Goal: Task Accomplishment & Management: Complete application form

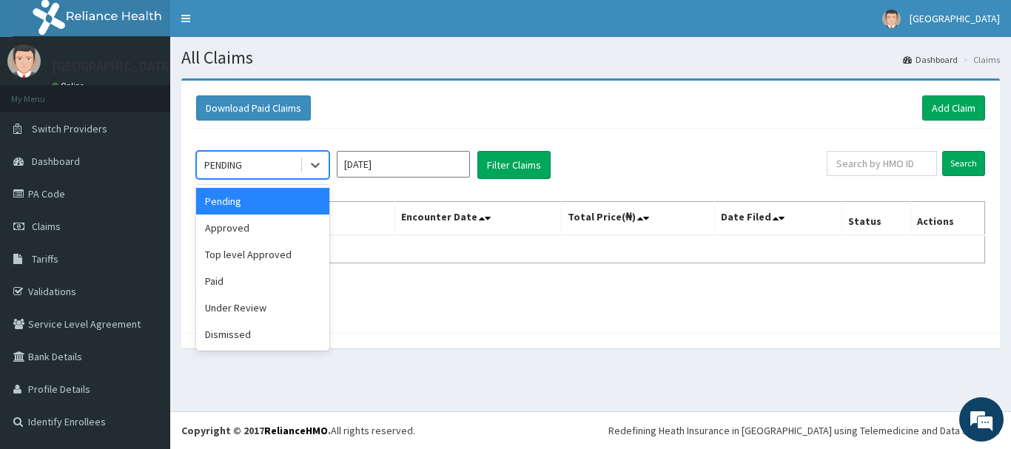
click at [289, 163] on div "PENDING" at bounding box center [248, 165] width 103 height 24
click at [269, 232] on div "Approved" at bounding box center [262, 228] width 133 height 27
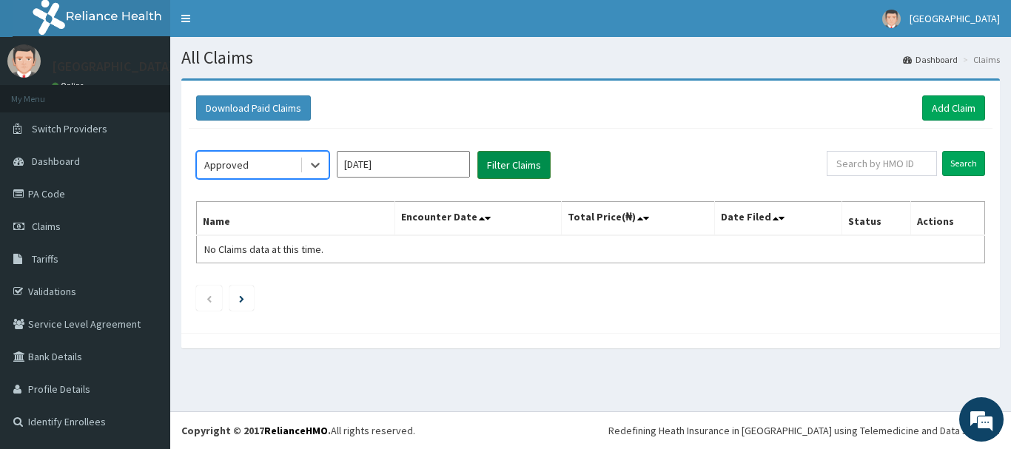
click at [522, 169] on button "Filter Claims" at bounding box center [513, 165] width 73 height 28
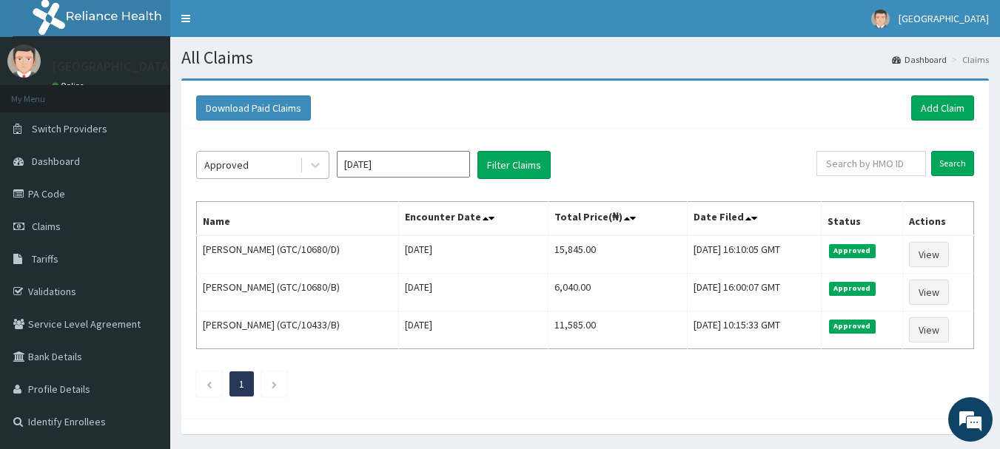
click at [277, 166] on div "Approved" at bounding box center [248, 165] width 103 height 24
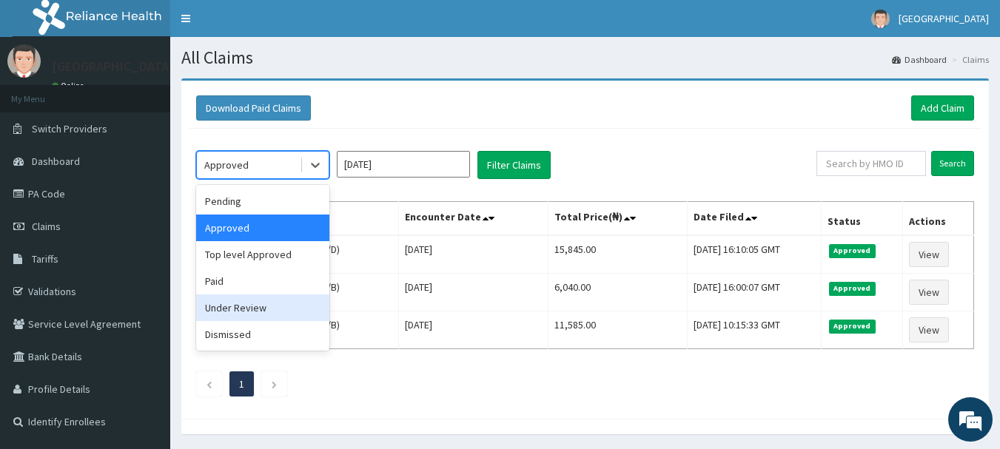
click at [242, 306] on div "Under Review" at bounding box center [262, 307] width 133 height 27
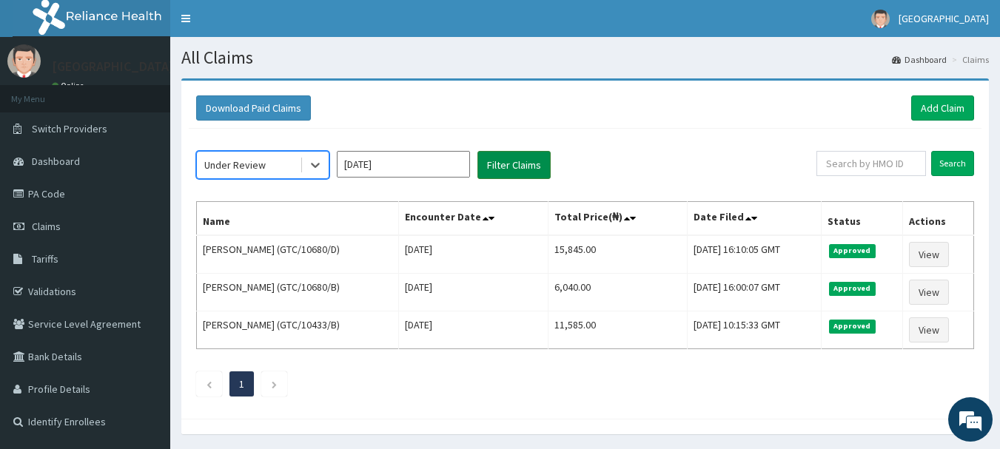
click at [519, 155] on button "Filter Claims" at bounding box center [513, 165] width 73 height 28
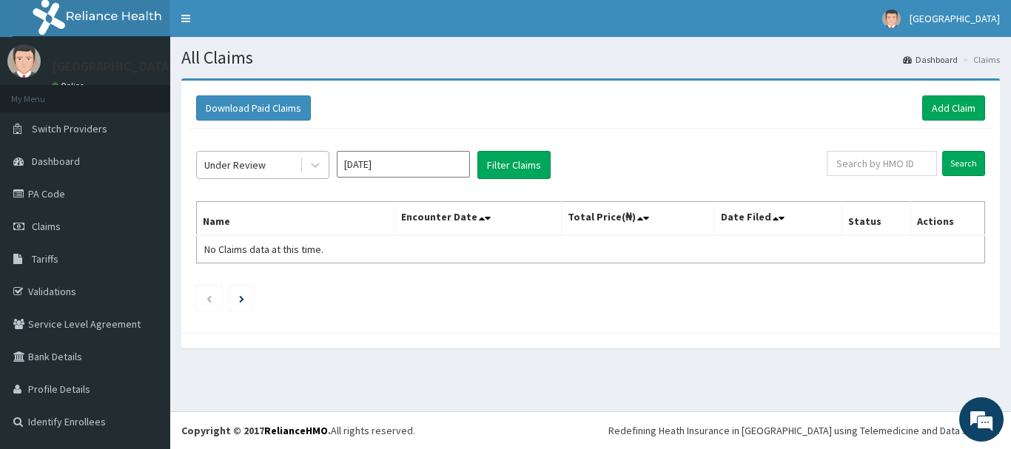
click at [271, 165] on div "Under Review" at bounding box center [248, 165] width 103 height 24
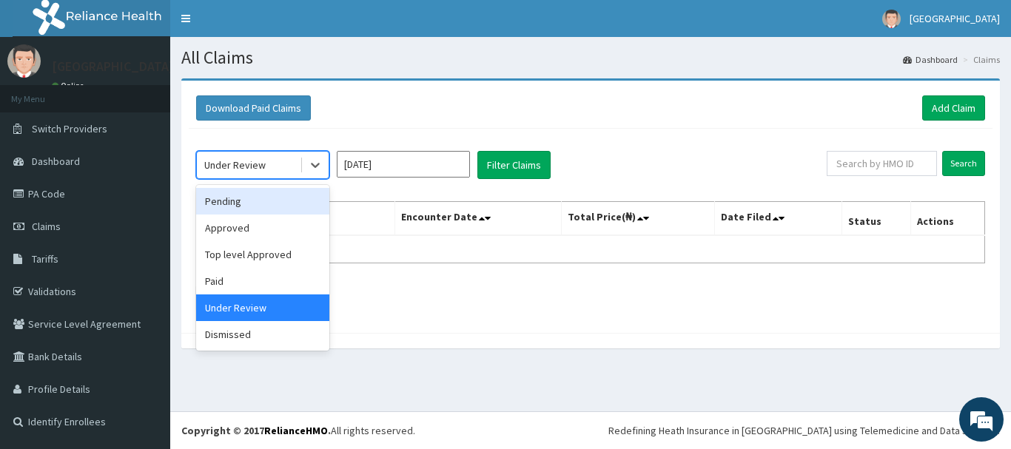
click at [239, 204] on div "Pending" at bounding box center [262, 201] width 133 height 27
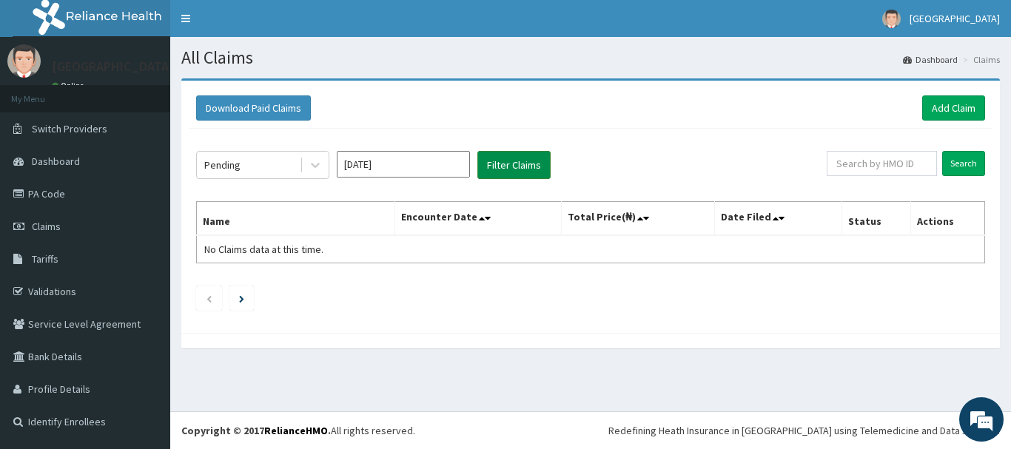
click at [496, 162] on button "Filter Claims" at bounding box center [513, 165] width 73 height 28
click at [943, 97] on link "Add Claim" at bounding box center [953, 107] width 63 height 25
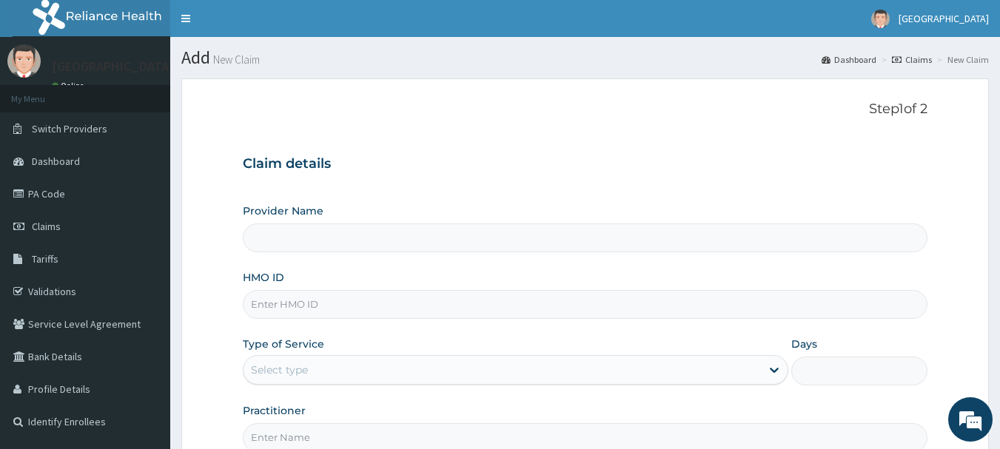
click at [347, 309] on input "HMO ID" at bounding box center [585, 304] width 685 height 29
type input "[GEOGRAPHIC_DATA]"
type input "GTC/10096/E"
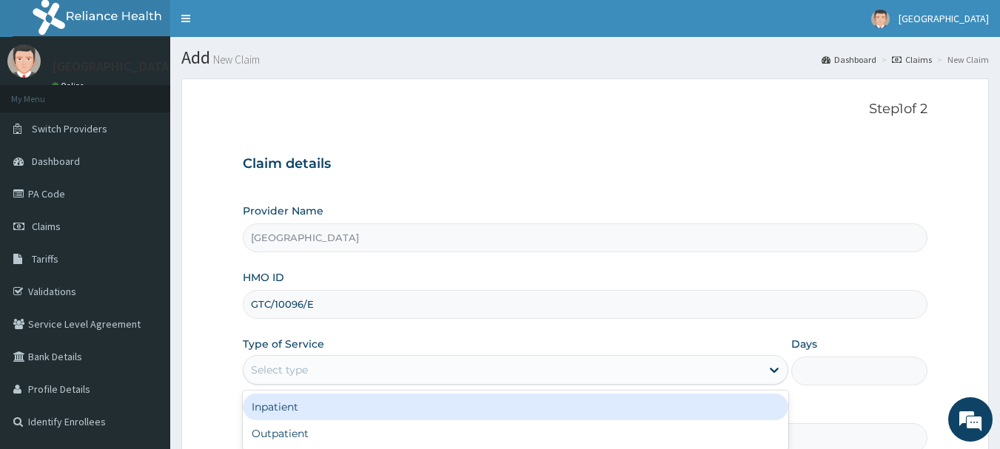
click at [283, 363] on div "Select type" at bounding box center [279, 370] width 57 height 15
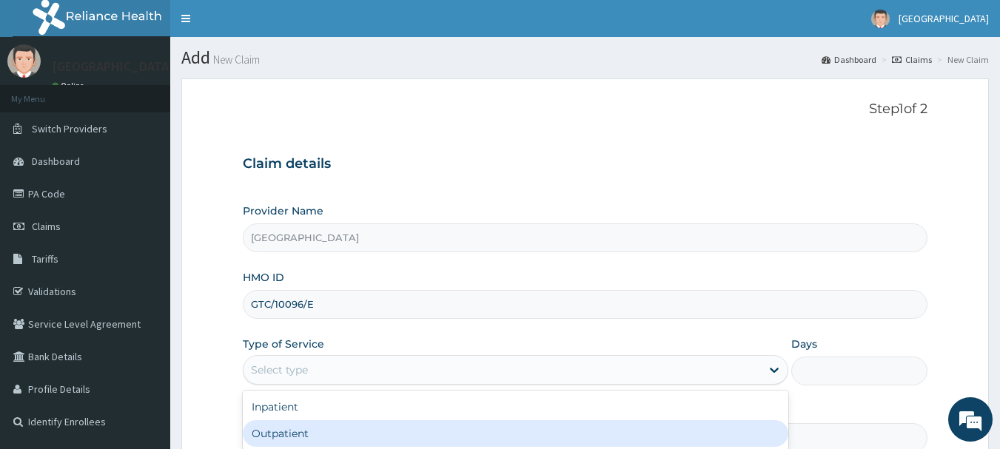
click at [290, 429] on div "Outpatient" at bounding box center [515, 433] width 545 height 27
type input "1"
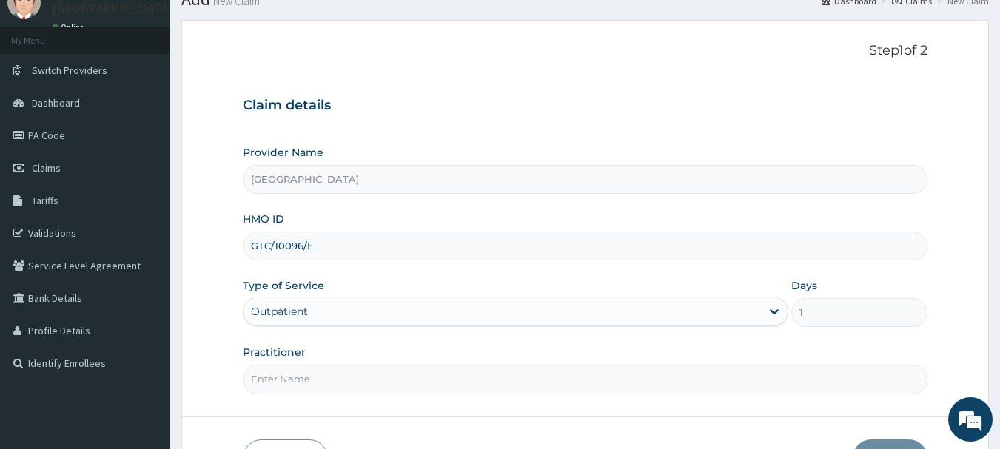
scroll to position [92, 0]
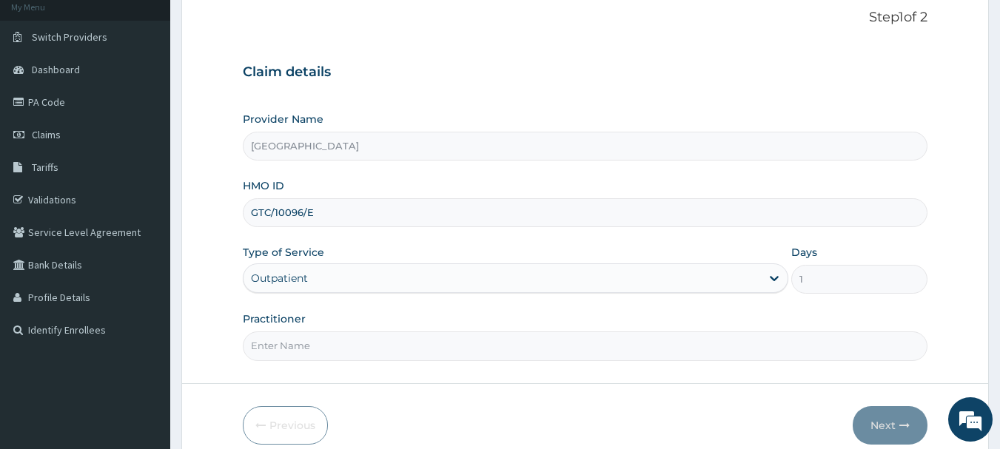
click at [420, 358] on input "Practitioner" at bounding box center [585, 345] width 685 height 29
type input "[PERSON_NAME]"
click at [879, 418] on button "Next" at bounding box center [889, 425] width 75 height 38
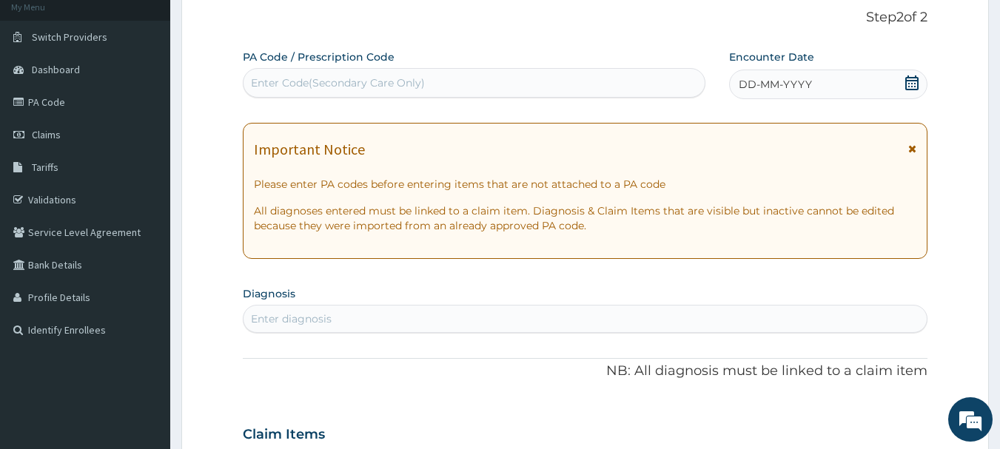
click at [915, 80] on icon at bounding box center [911, 82] width 13 height 15
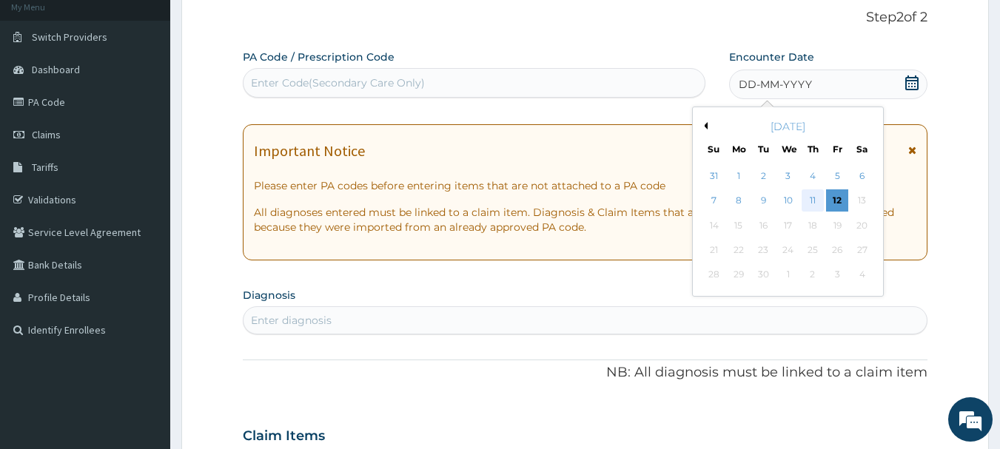
click at [815, 201] on div "11" at bounding box center [812, 201] width 22 height 22
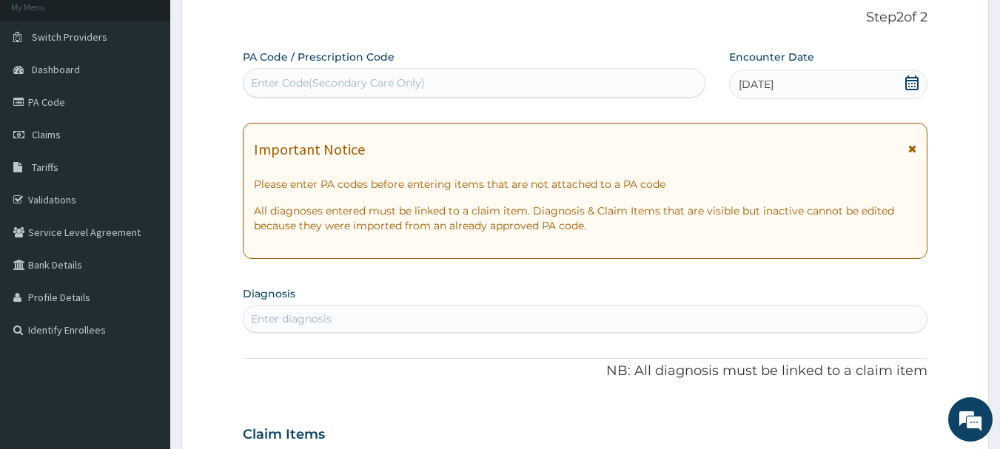
click at [409, 318] on div "Enter diagnosis" at bounding box center [585, 319] width 684 height 24
type input "UPPER RES"
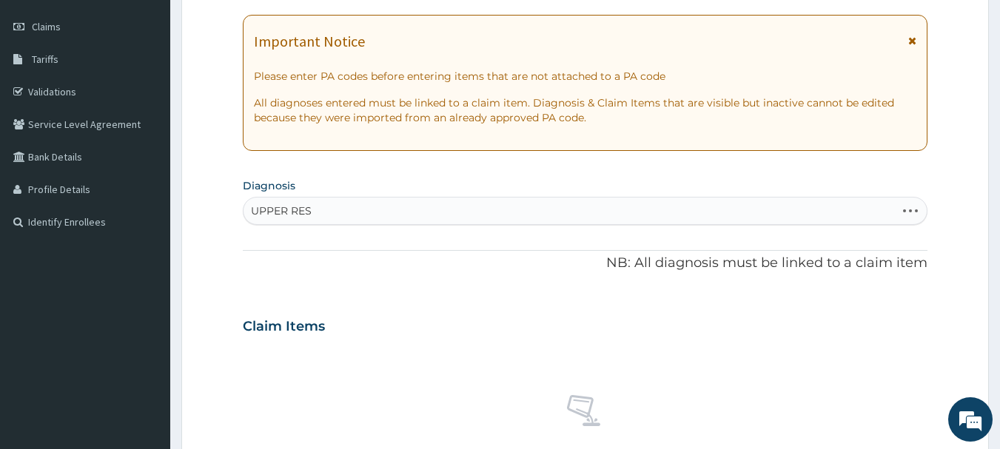
scroll to position [205, 0]
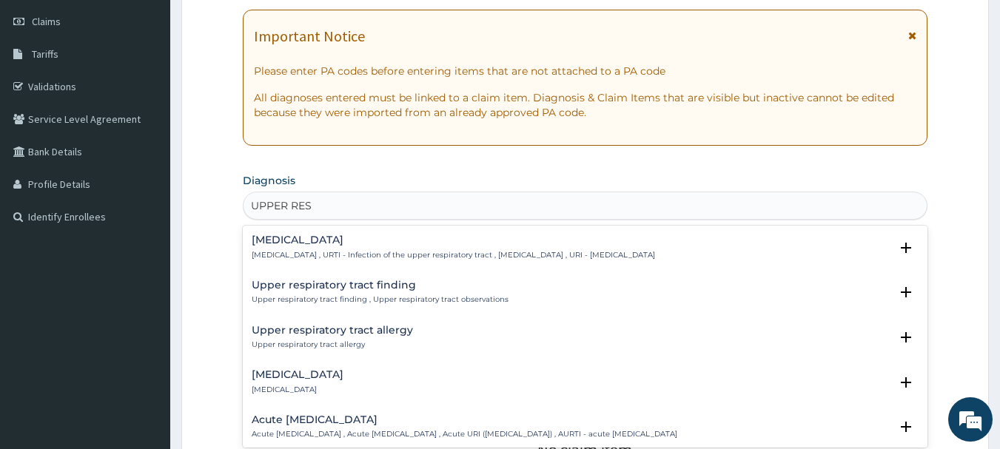
click at [345, 242] on h4 "[MEDICAL_DATA]" at bounding box center [453, 240] width 403 height 11
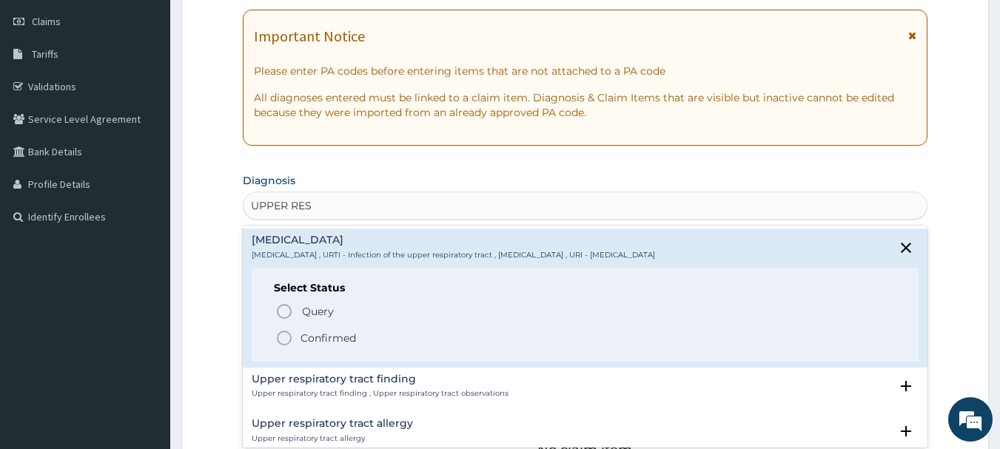
click at [289, 336] on icon "status option filled" at bounding box center [284, 338] width 18 height 18
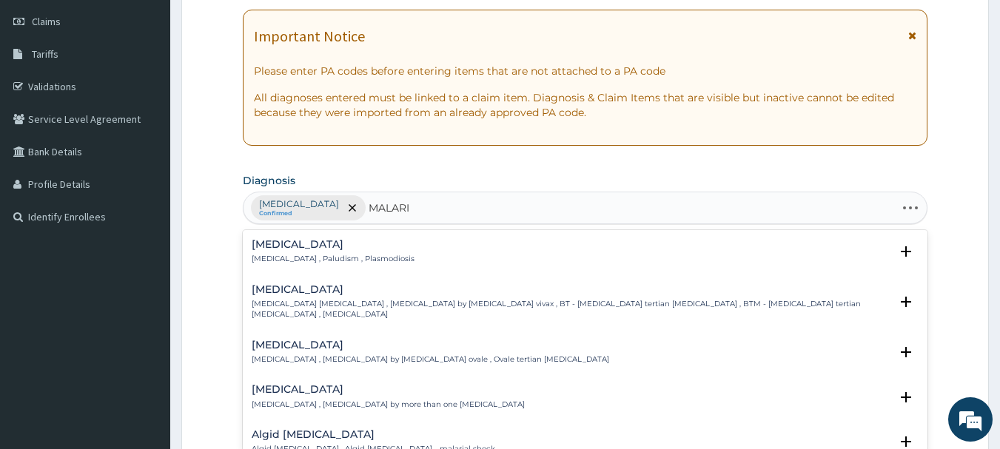
type input "[MEDICAL_DATA]"
click at [293, 252] on div "[MEDICAL_DATA] [MEDICAL_DATA] , Paludism , Plasmodiosis" at bounding box center [333, 252] width 163 height 26
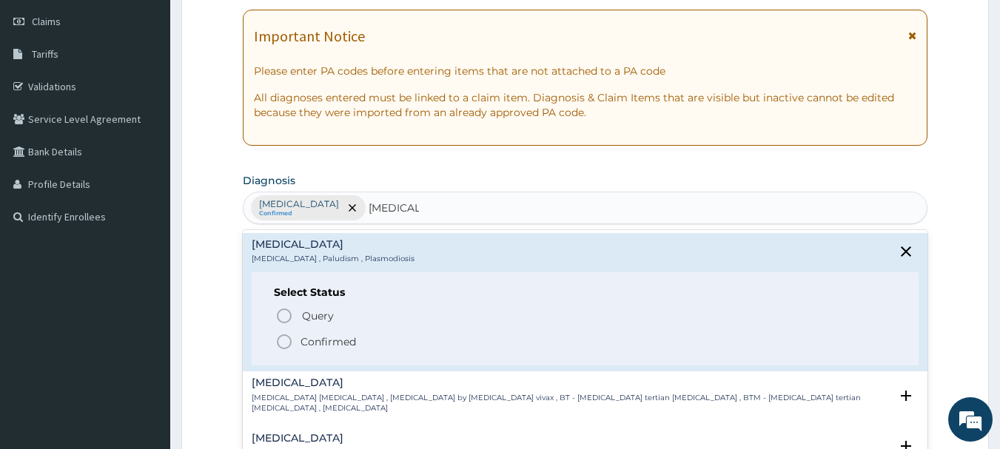
click at [295, 336] on span "Confirmed" at bounding box center [586, 342] width 622 height 18
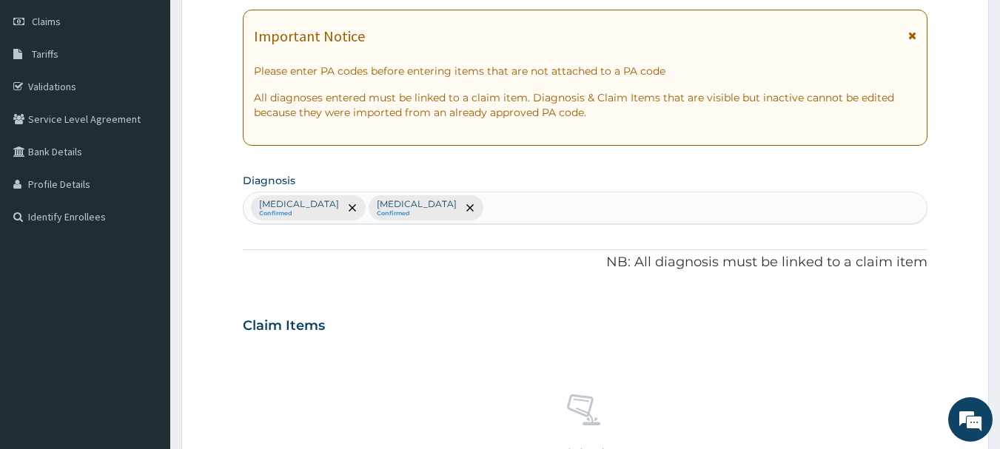
scroll to position [598, 0]
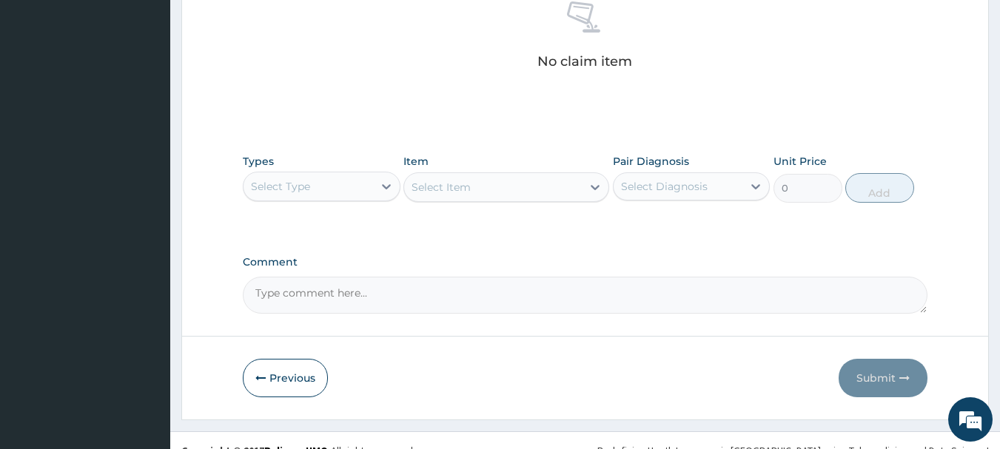
click at [346, 190] on div "Select Type" at bounding box center [307, 187] width 129 height 24
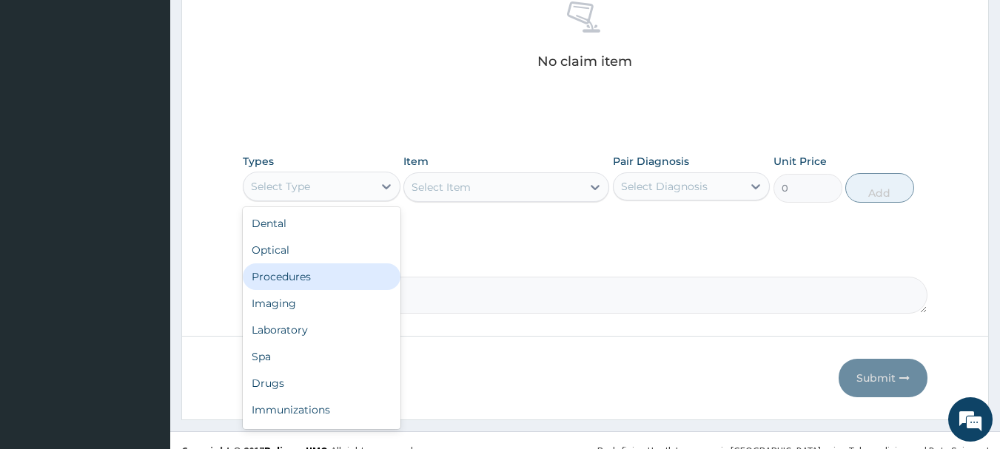
click at [305, 274] on div "Procedures" at bounding box center [322, 276] width 158 height 27
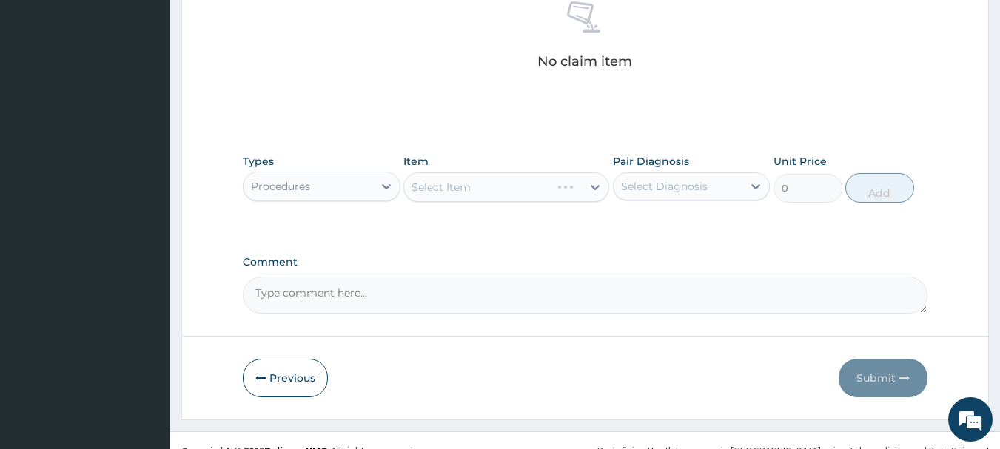
click at [454, 189] on div "Select Item" at bounding box center [506, 187] width 206 height 30
click at [455, 189] on div "Select Item" at bounding box center [506, 187] width 206 height 30
click at [455, 190] on div "Select Item" at bounding box center [506, 187] width 206 height 30
click at [464, 183] on div "Select Item" at bounding box center [506, 187] width 206 height 30
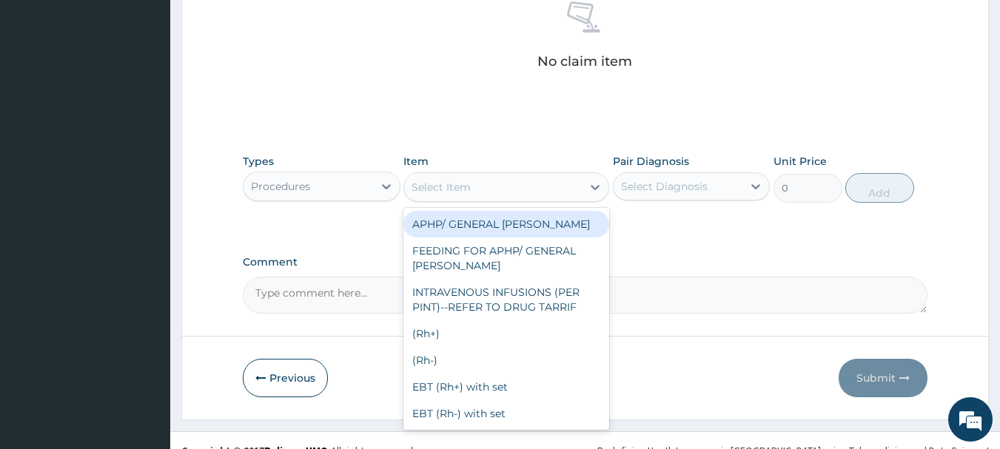
click at [475, 198] on div "Select Item" at bounding box center [493, 187] width 178 height 24
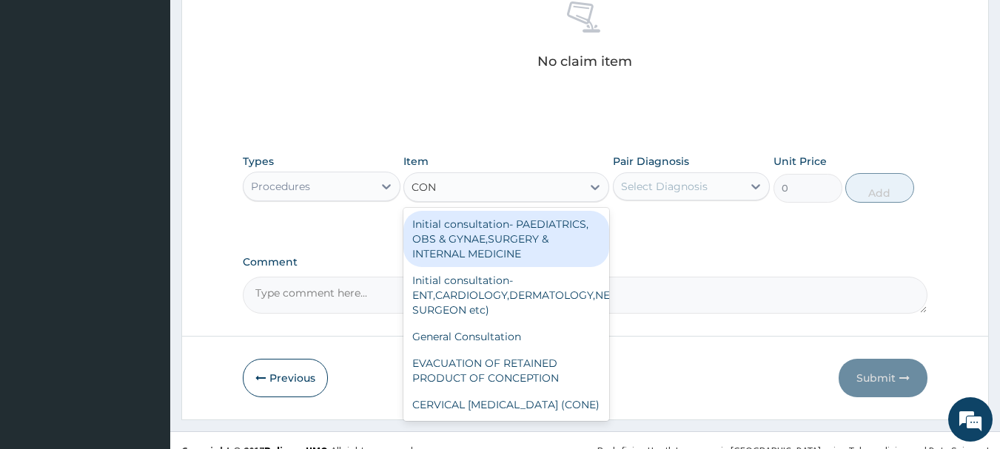
type input "CONS"
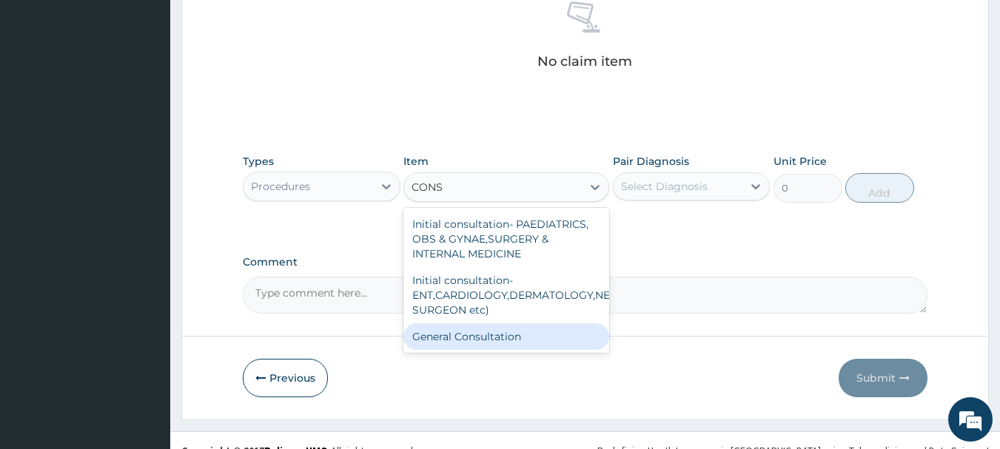
click at [476, 333] on div "General Consultation" at bounding box center [506, 336] width 206 height 27
type input "2000"
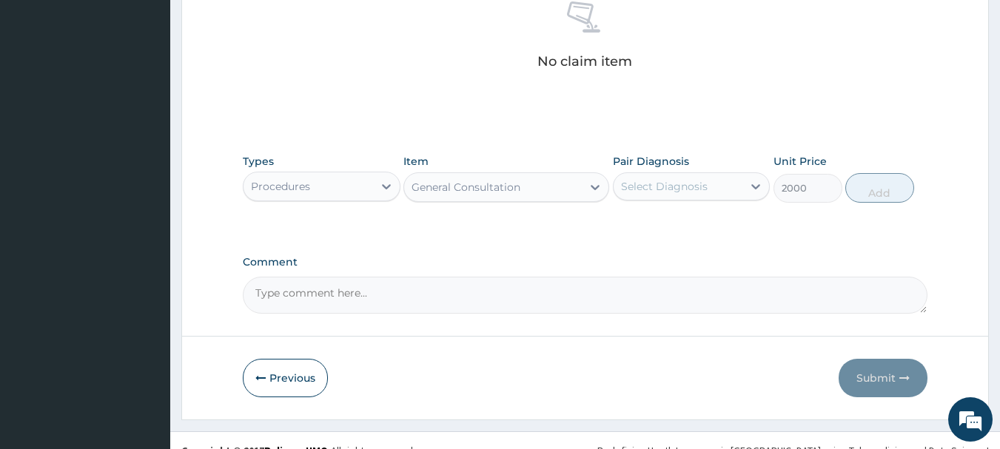
click at [676, 180] on div "Select Diagnosis" at bounding box center [664, 186] width 87 height 15
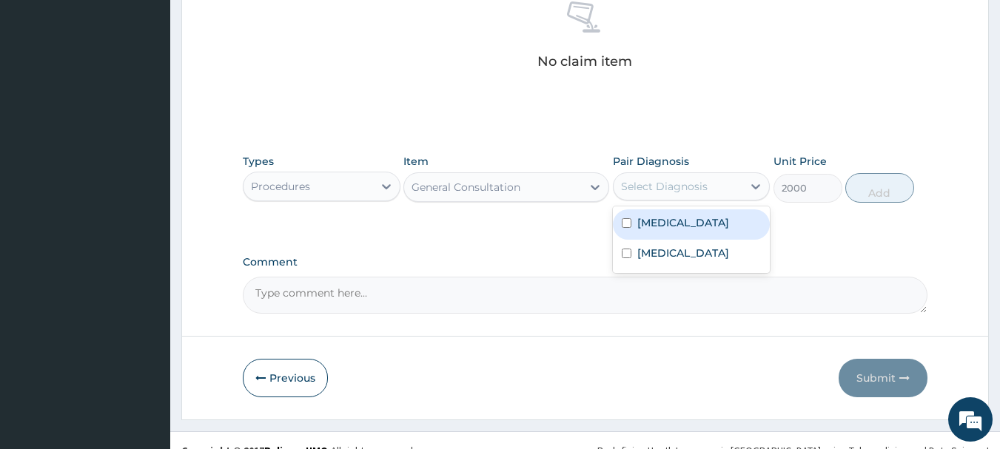
click at [656, 230] on label "[MEDICAL_DATA]" at bounding box center [683, 222] width 92 height 15
checkbox input "true"
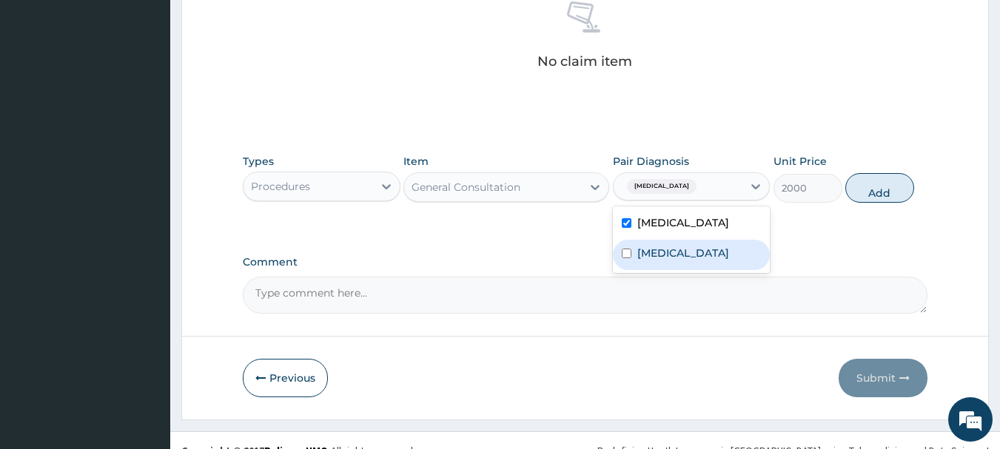
click at [639, 260] on label "[MEDICAL_DATA]" at bounding box center [683, 253] width 92 height 15
checkbox input "true"
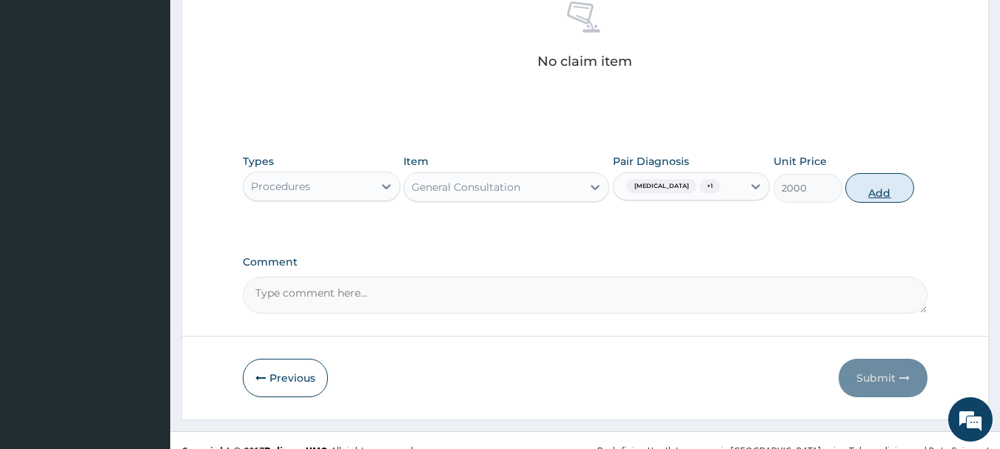
click at [868, 195] on button "Add" at bounding box center [879, 188] width 69 height 30
type input "0"
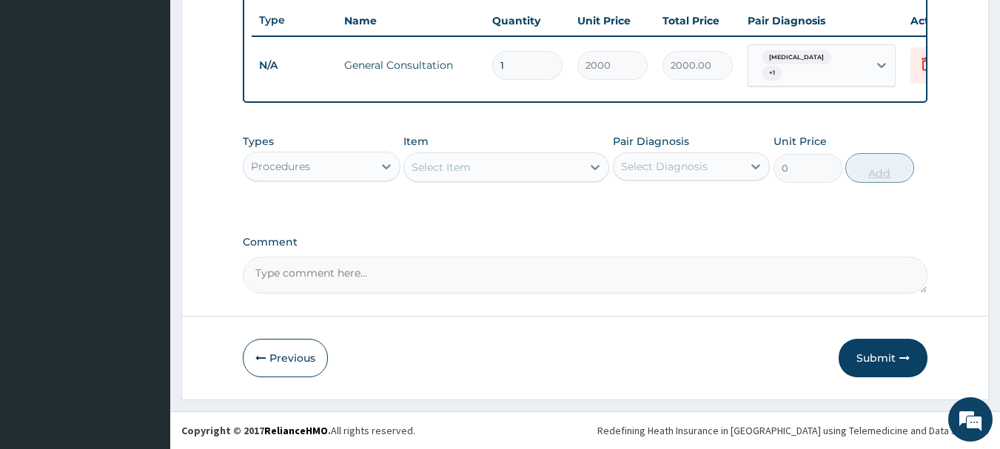
scroll to position [565, 0]
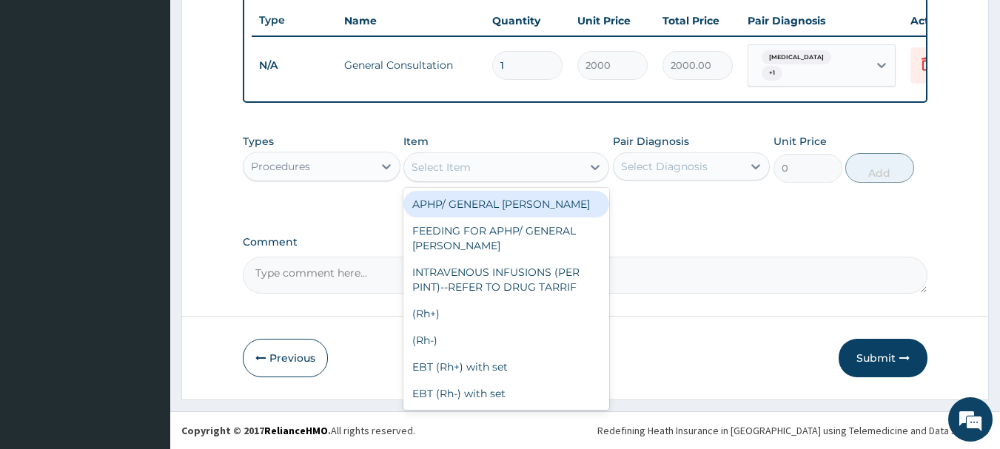
click at [500, 169] on div "Select Item" at bounding box center [493, 167] width 178 height 24
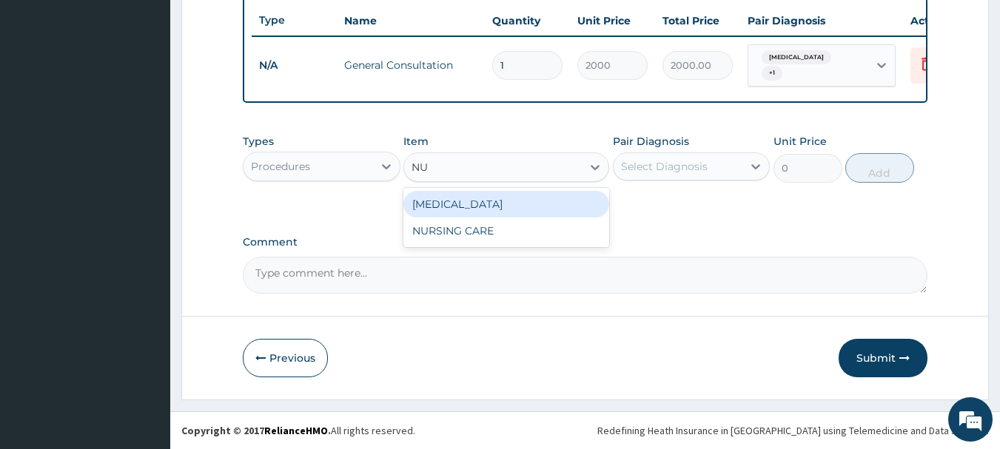
type input "NUR"
click at [484, 201] on div "NURSING CARE" at bounding box center [506, 204] width 206 height 27
type input "1000"
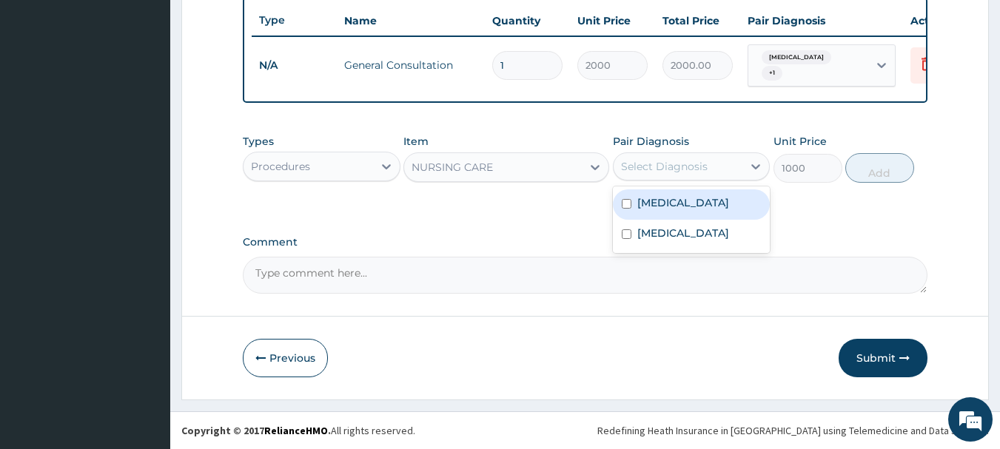
click at [639, 166] on div "Select Diagnosis" at bounding box center [664, 166] width 87 height 15
click at [644, 210] on label "[MEDICAL_DATA]" at bounding box center [683, 202] width 92 height 15
checkbox input "true"
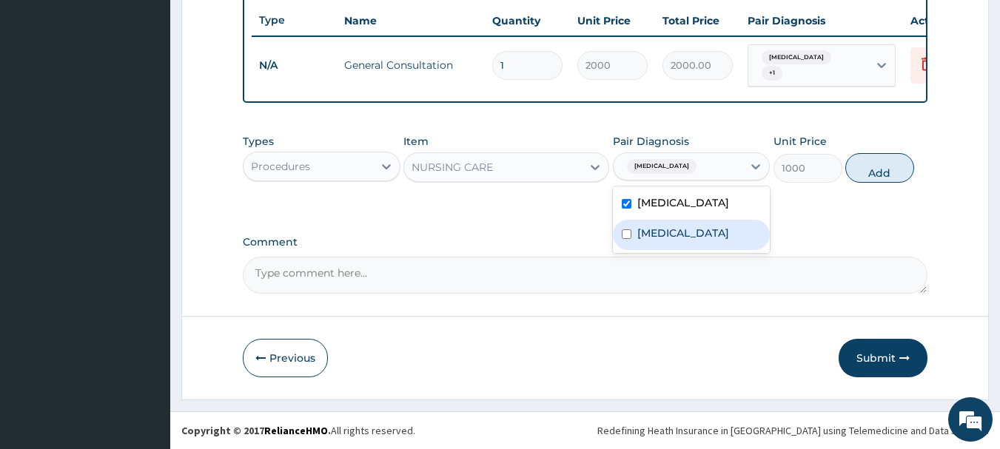
click at [642, 240] on label "[MEDICAL_DATA]" at bounding box center [683, 233] width 92 height 15
checkbox input "true"
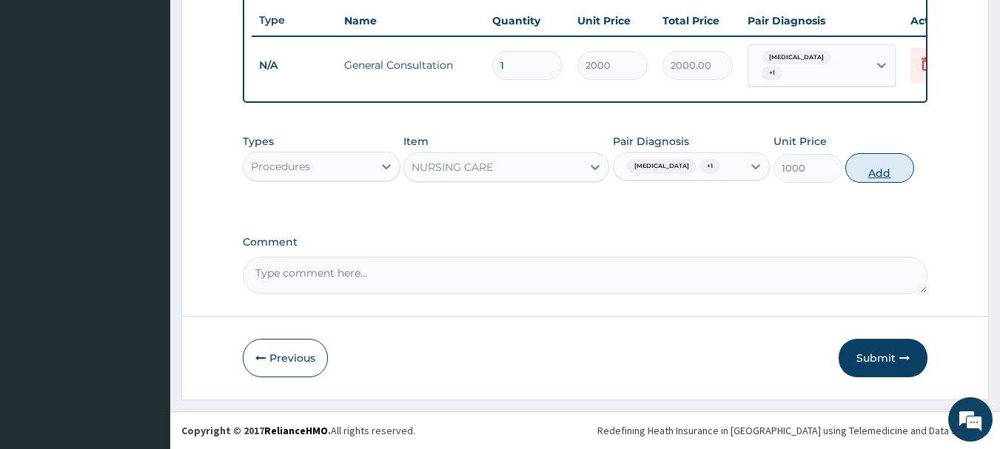
click at [880, 181] on button "Add" at bounding box center [879, 168] width 69 height 30
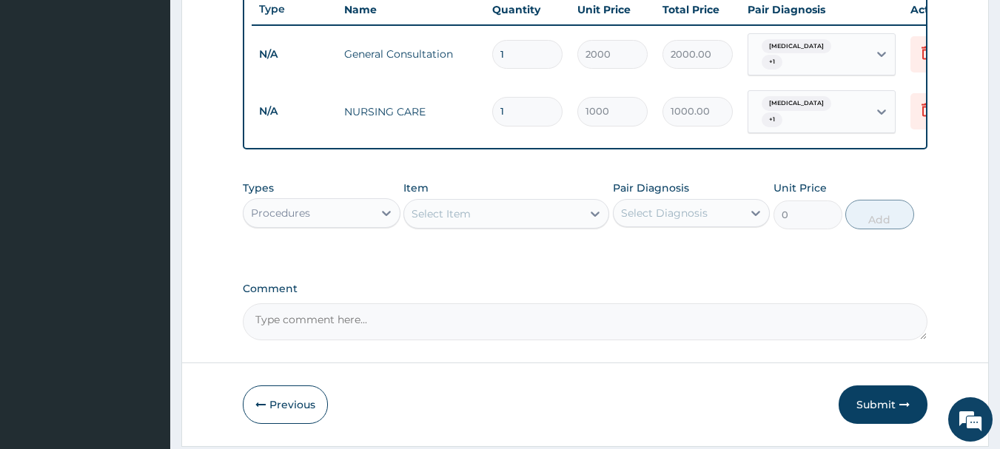
click at [474, 226] on div "Select Item" at bounding box center [493, 214] width 178 height 24
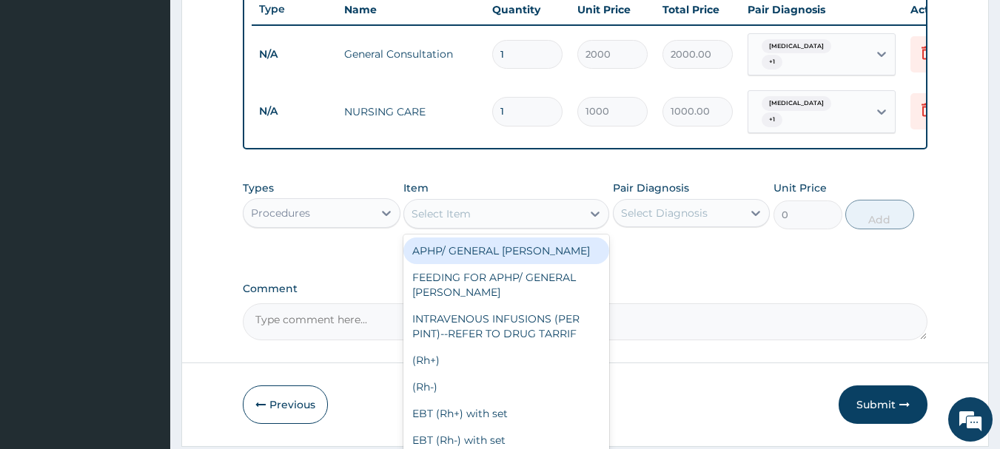
click at [355, 220] on div "Procedures" at bounding box center [307, 213] width 129 height 24
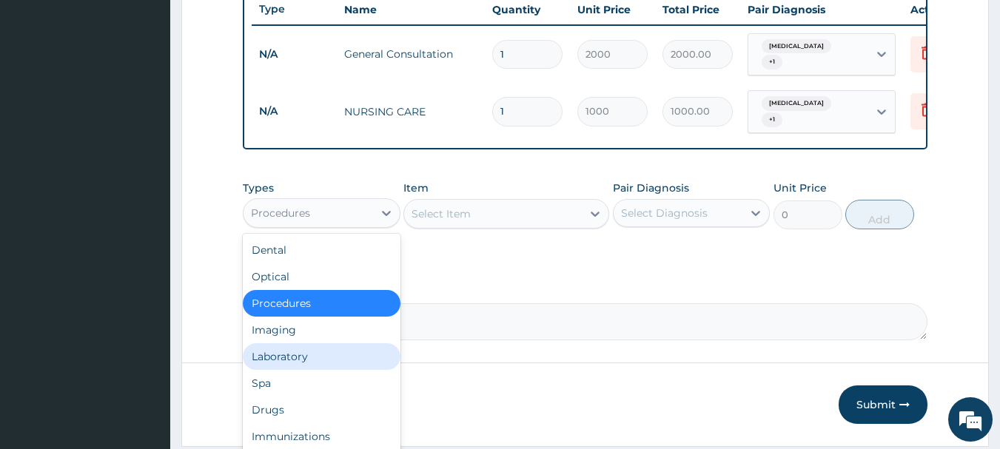
click at [285, 366] on div "Laboratory" at bounding box center [322, 356] width 158 height 27
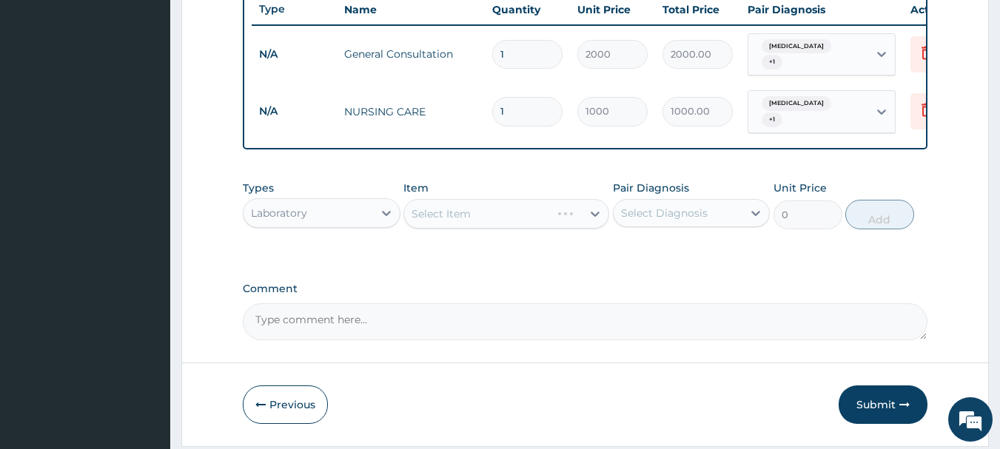
click at [447, 226] on div "Select Item" at bounding box center [506, 214] width 206 height 30
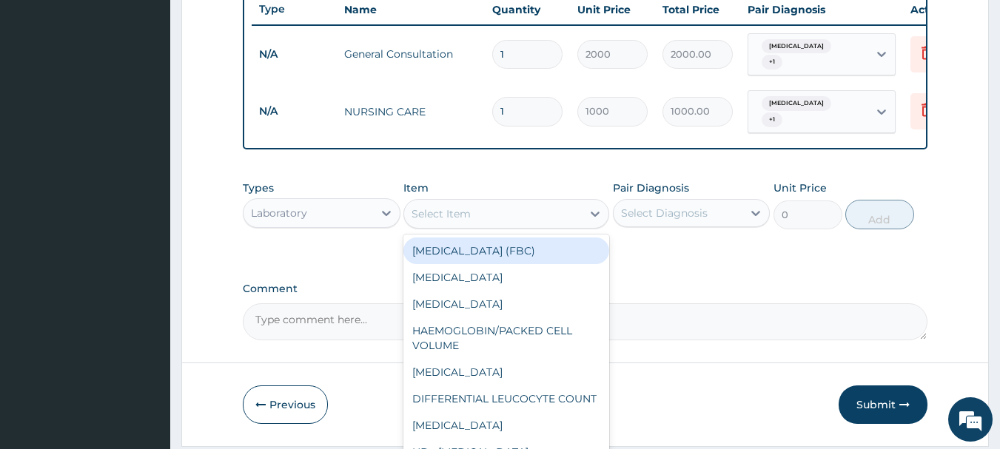
click at [447, 221] on div "Select Item" at bounding box center [440, 213] width 59 height 15
click at [469, 260] on div "[MEDICAL_DATA] (FBC)" at bounding box center [506, 251] width 206 height 27
type input "2000"
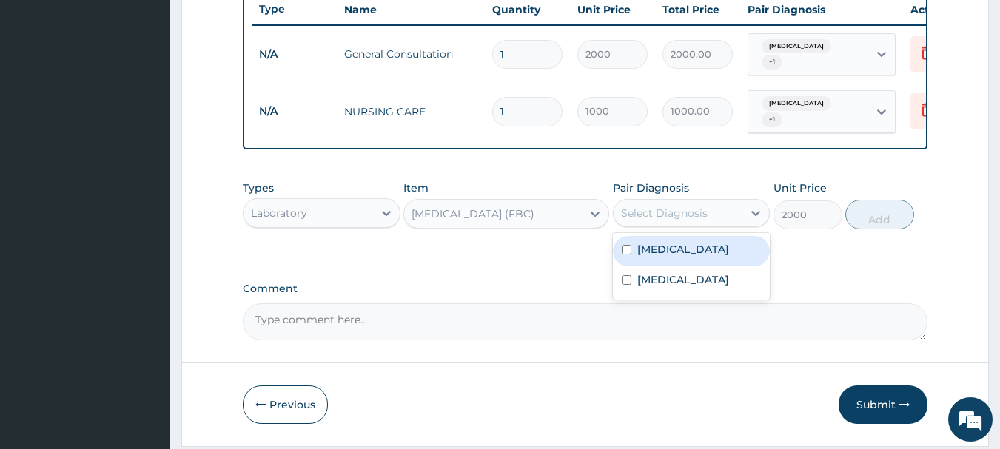
click at [649, 220] on div "Select Diagnosis" at bounding box center [664, 213] width 87 height 15
click at [645, 257] on label "[MEDICAL_DATA]" at bounding box center [683, 249] width 92 height 15
checkbox input "true"
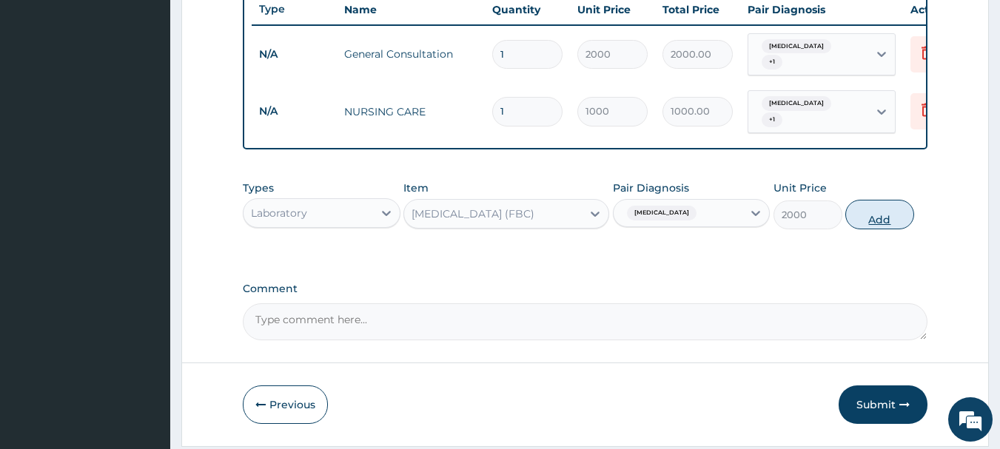
click at [886, 229] on button "Add" at bounding box center [879, 215] width 69 height 30
type input "0"
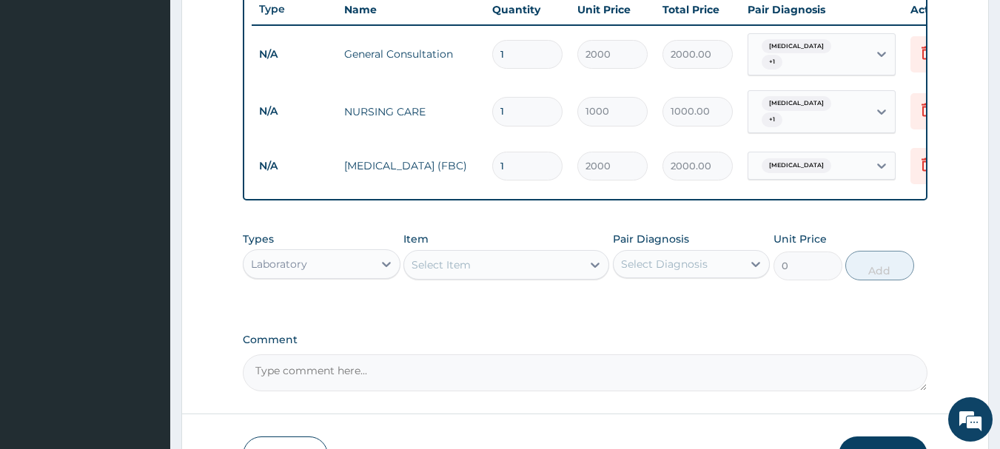
click at [494, 268] on div "Select Item" at bounding box center [493, 265] width 178 height 24
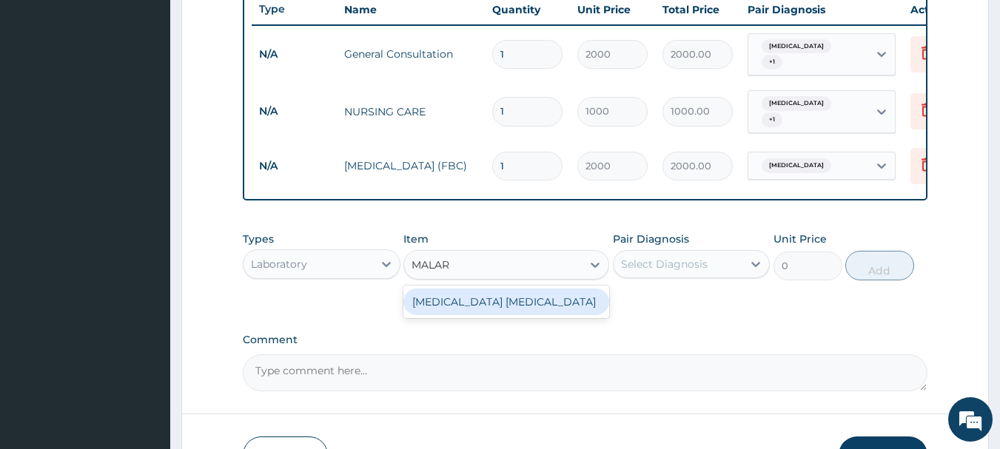
type input "MALARI"
click at [487, 311] on div "[MEDICAL_DATA] [MEDICAL_DATA]" at bounding box center [506, 302] width 206 height 27
type input "700"
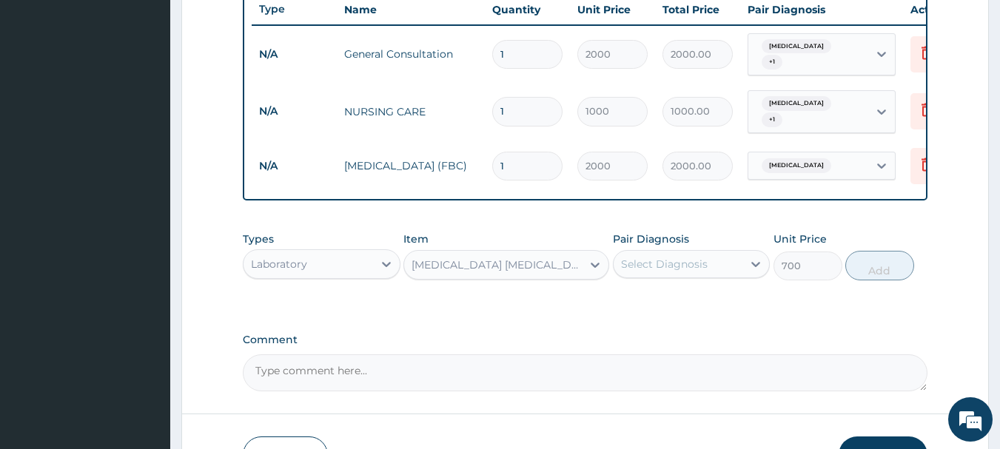
click at [645, 271] on div "Select Diagnosis" at bounding box center [664, 264] width 87 height 15
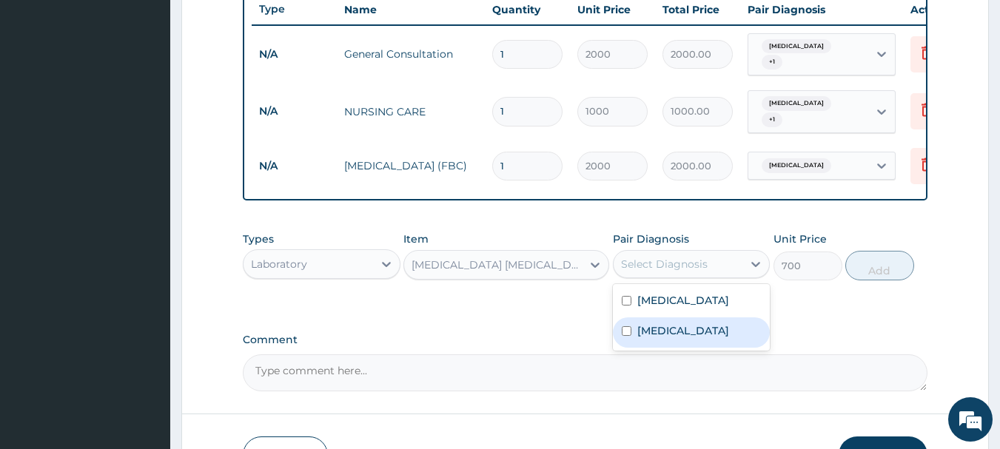
click at [666, 338] on label "[MEDICAL_DATA]" at bounding box center [683, 330] width 92 height 15
checkbox input "true"
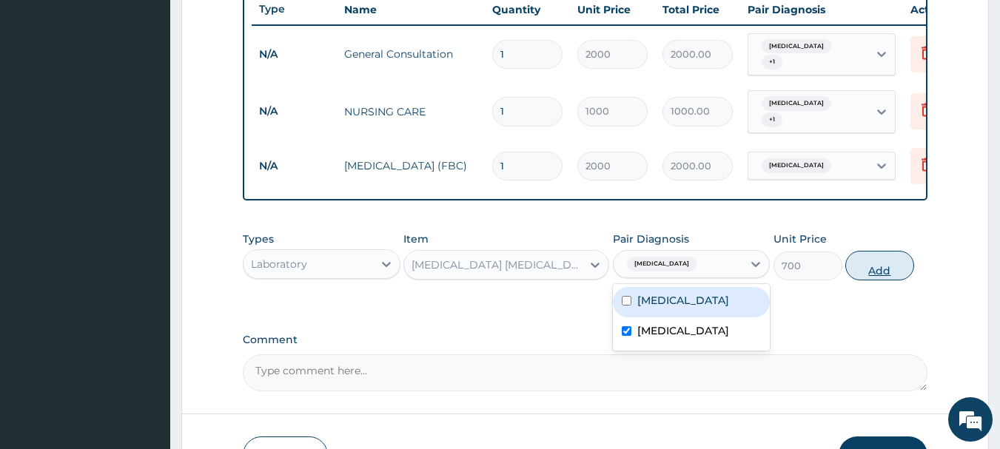
click at [873, 277] on button "Add" at bounding box center [879, 266] width 69 height 30
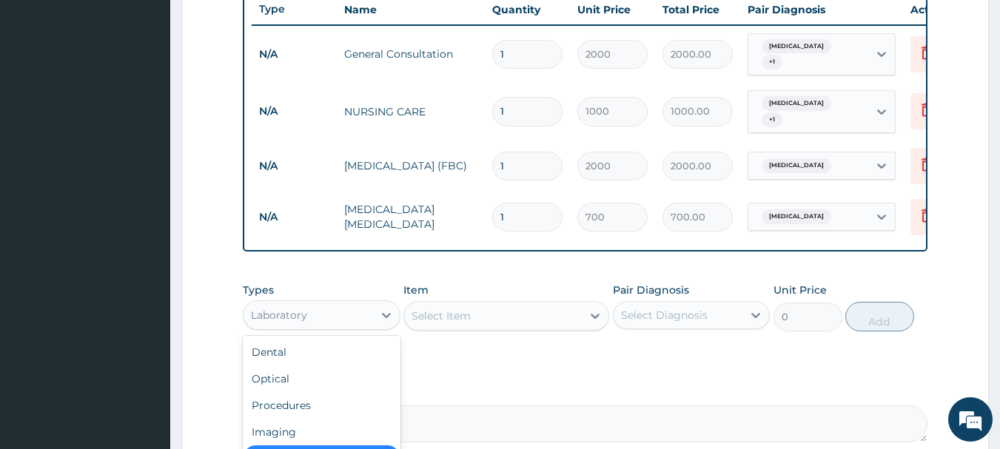
click at [362, 327] on div "Laboratory" at bounding box center [307, 315] width 129 height 24
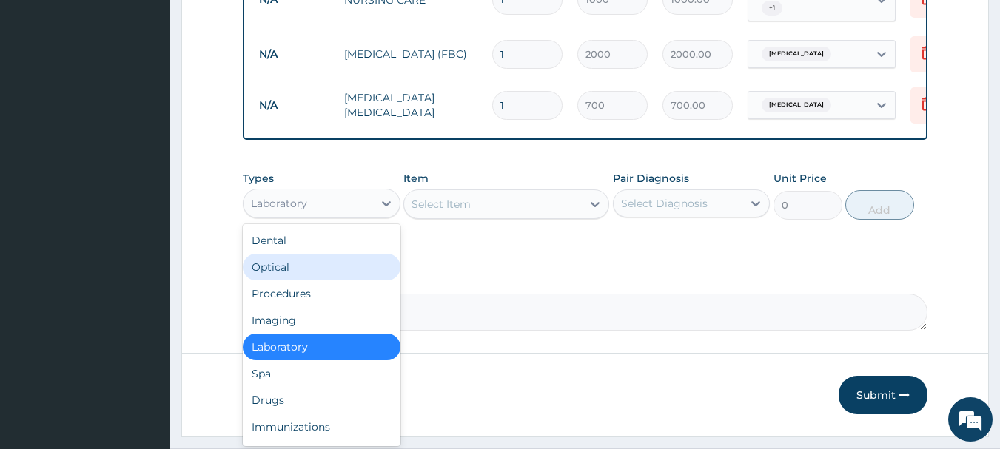
scroll to position [724, 0]
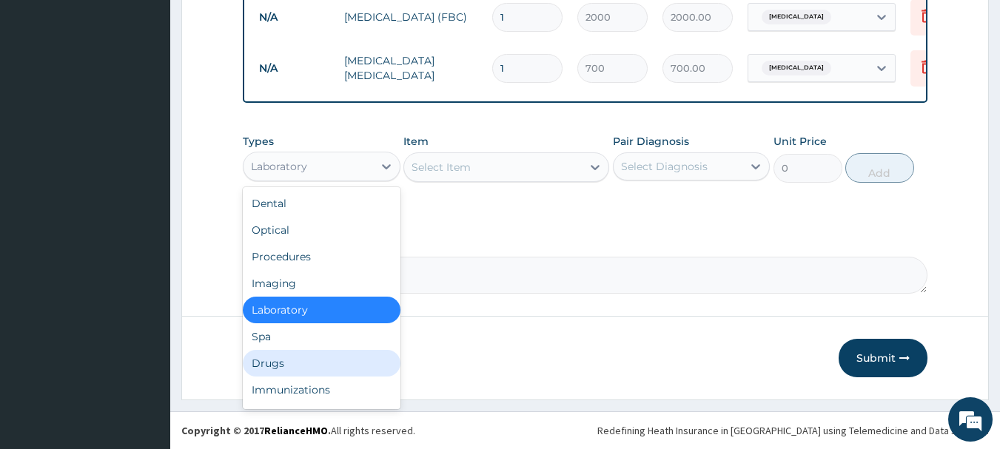
click at [338, 361] on div "Drugs" at bounding box center [322, 363] width 158 height 27
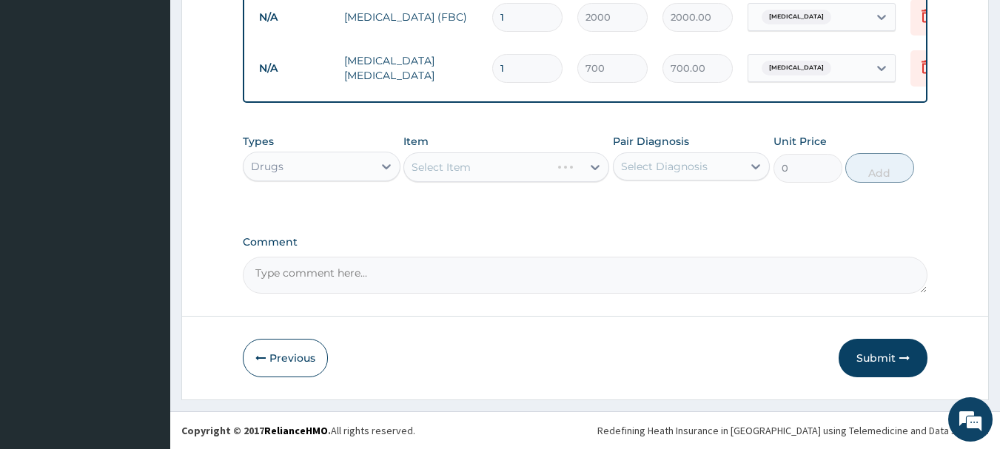
click at [491, 161] on div "Select Item" at bounding box center [506, 167] width 206 height 30
click at [491, 161] on div "Select Item" at bounding box center [493, 167] width 178 height 24
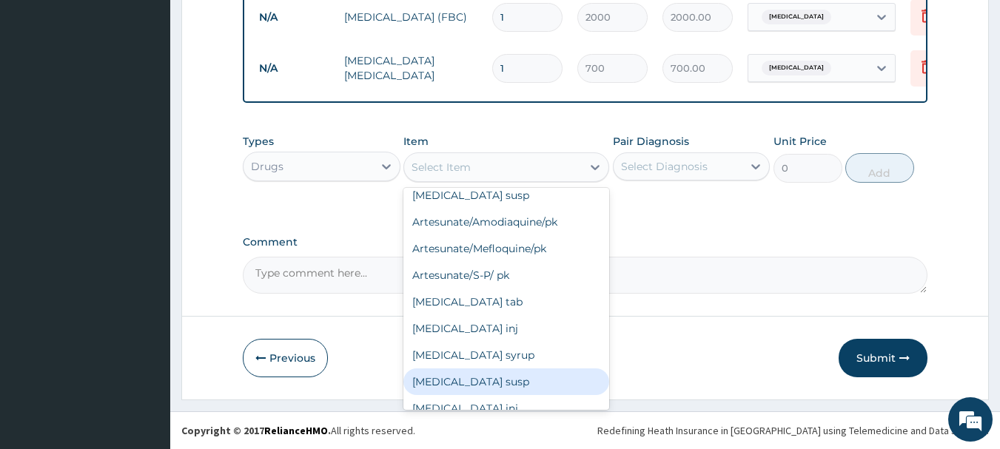
scroll to position [118, 0]
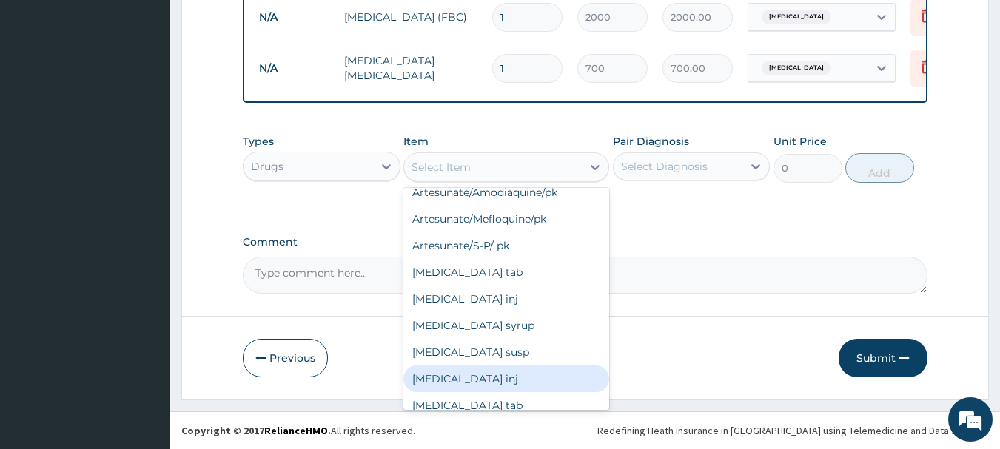
click at [547, 379] on div "[MEDICAL_DATA] inj" at bounding box center [506, 379] width 206 height 27
type input "440"
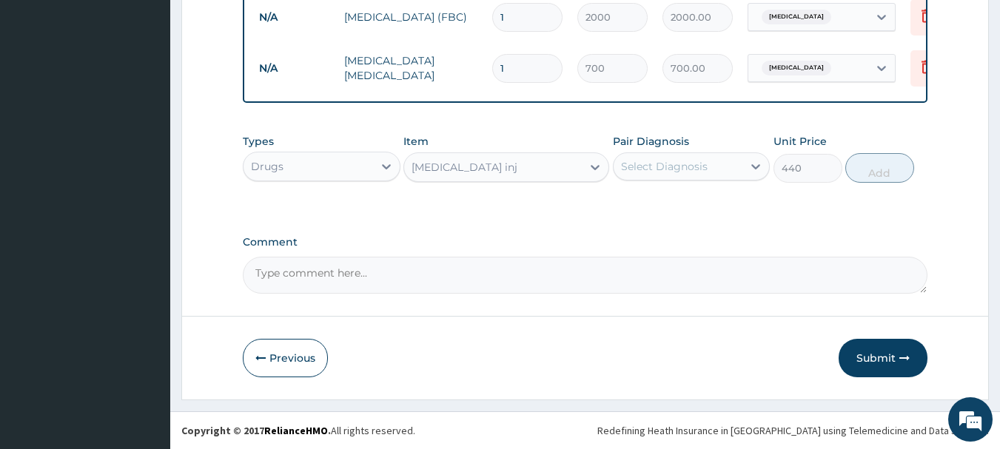
click at [706, 167] on div "Select Diagnosis" at bounding box center [677, 167] width 129 height 24
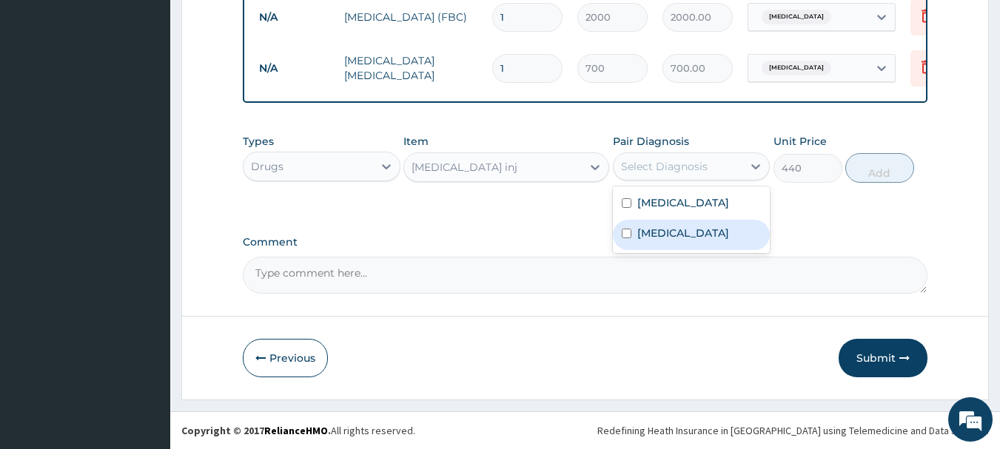
click at [681, 243] on div "[MEDICAL_DATA]" at bounding box center [692, 235] width 158 height 30
checkbox input "true"
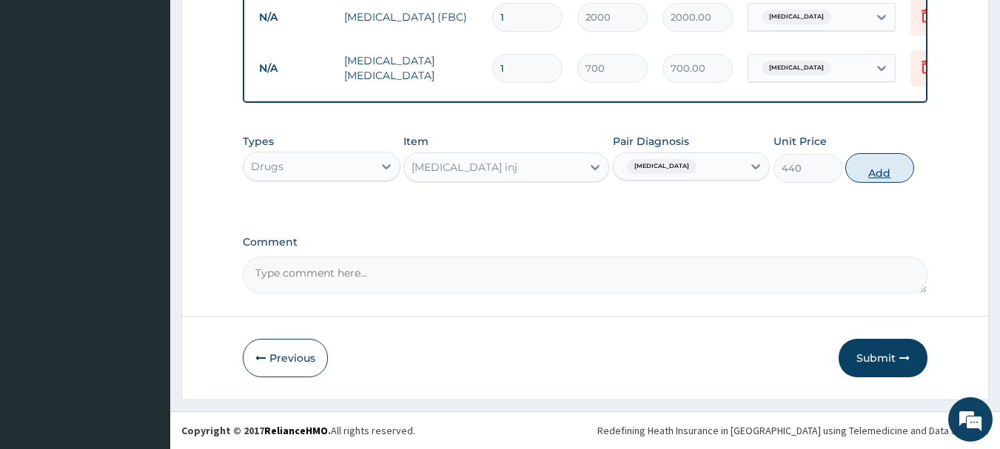
click at [873, 166] on button "Add" at bounding box center [879, 168] width 69 height 30
type input "0"
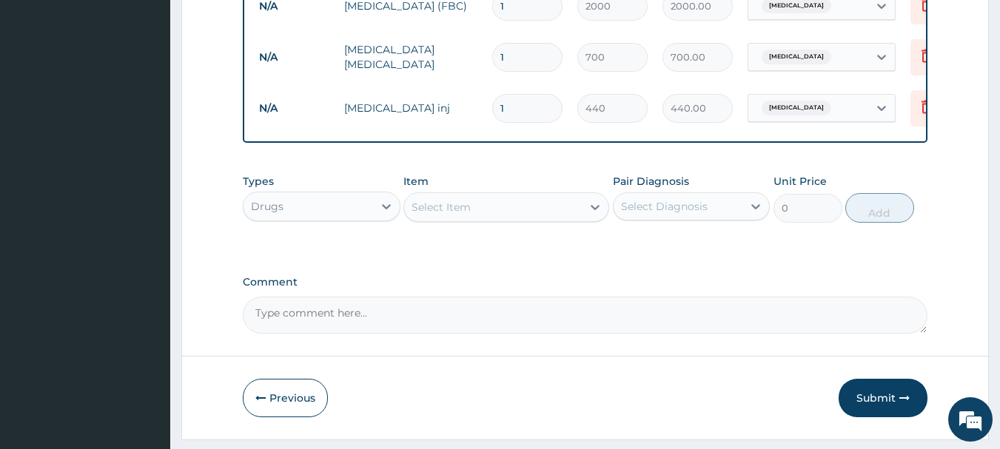
click at [559, 219] on div "Select Item" at bounding box center [493, 207] width 178 height 24
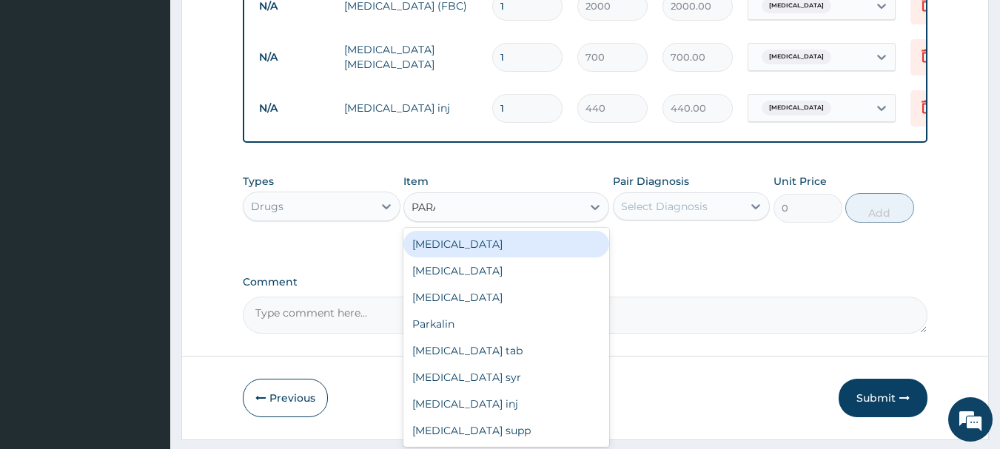
type input "PARAC"
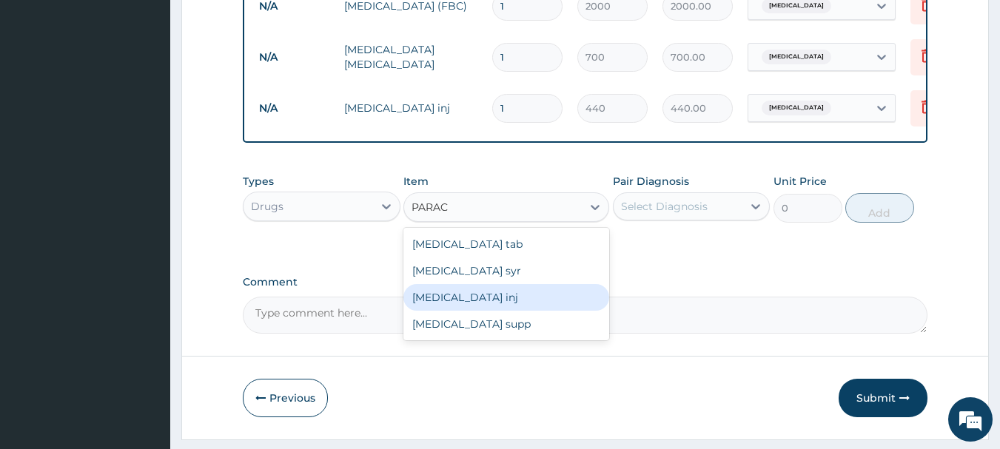
click at [502, 311] on div "[MEDICAL_DATA] inj" at bounding box center [506, 297] width 206 height 27
type input "145"
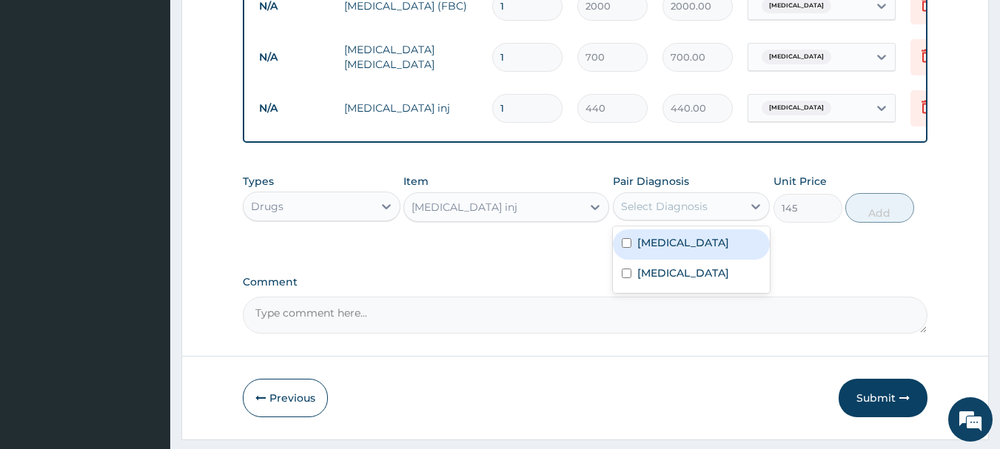
click at [681, 218] on div "Select Diagnosis" at bounding box center [677, 207] width 129 height 24
click at [670, 250] on label "[MEDICAL_DATA]" at bounding box center [683, 242] width 92 height 15
checkbox input "true"
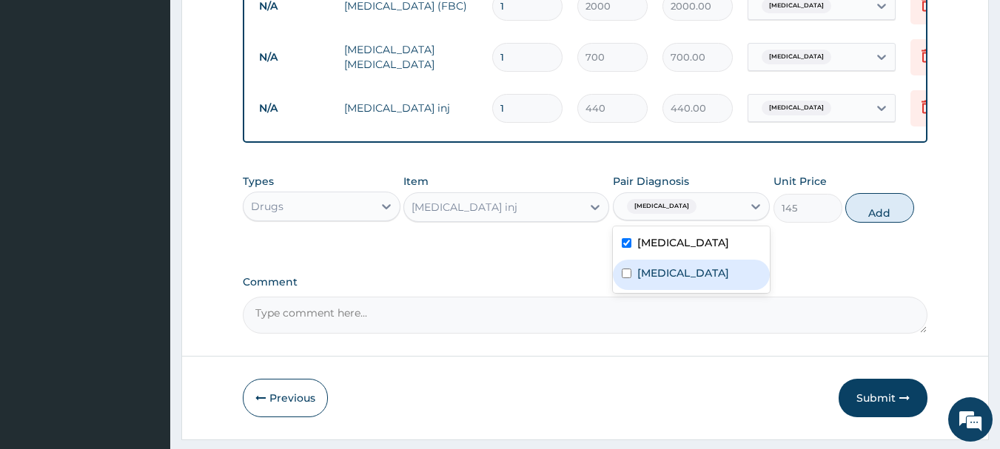
click at [672, 280] on label "[MEDICAL_DATA]" at bounding box center [683, 273] width 92 height 15
checkbox input "true"
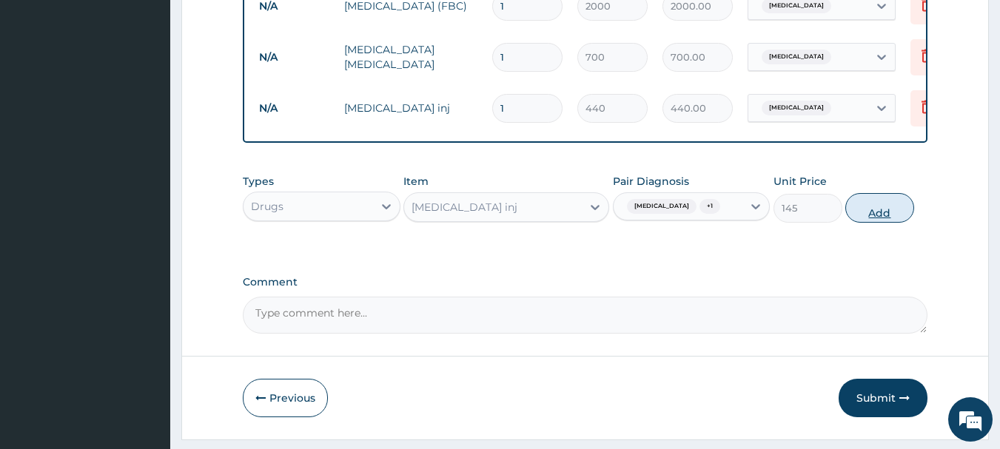
click at [866, 223] on button "Add" at bounding box center [879, 208] width 69 height 30
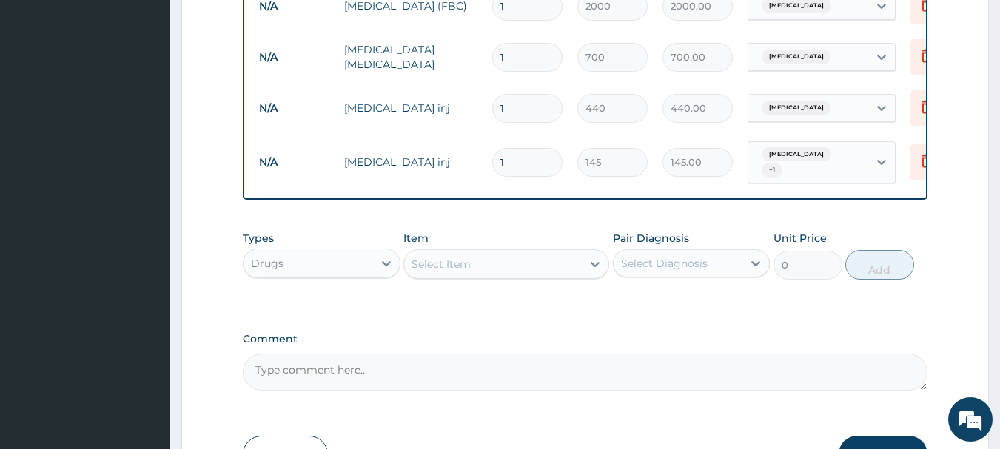
click at [503, 271] on div "Select Item" at bounding box center [493, 264] width 178 height 24
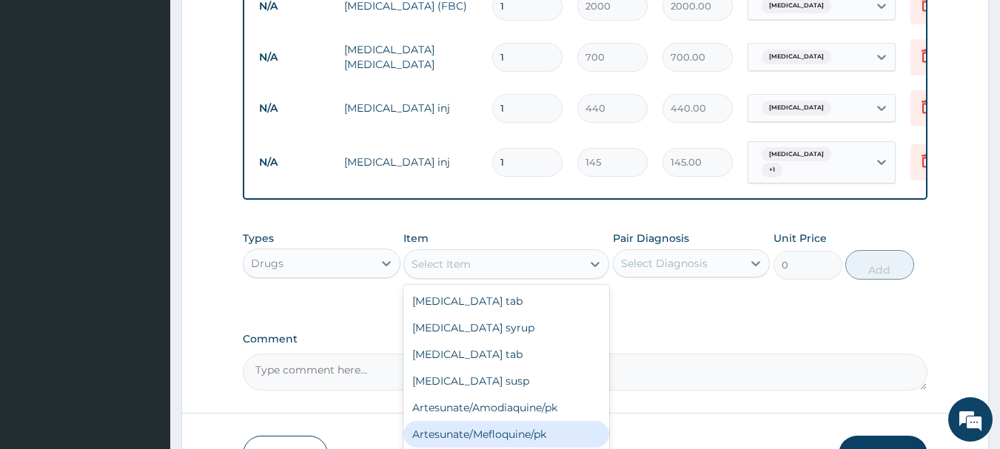
click at [551, 437] on div "Artesunate/Mefloquine/pk" at bounding box center [506, 434] width 206 height 27
type input "1600"
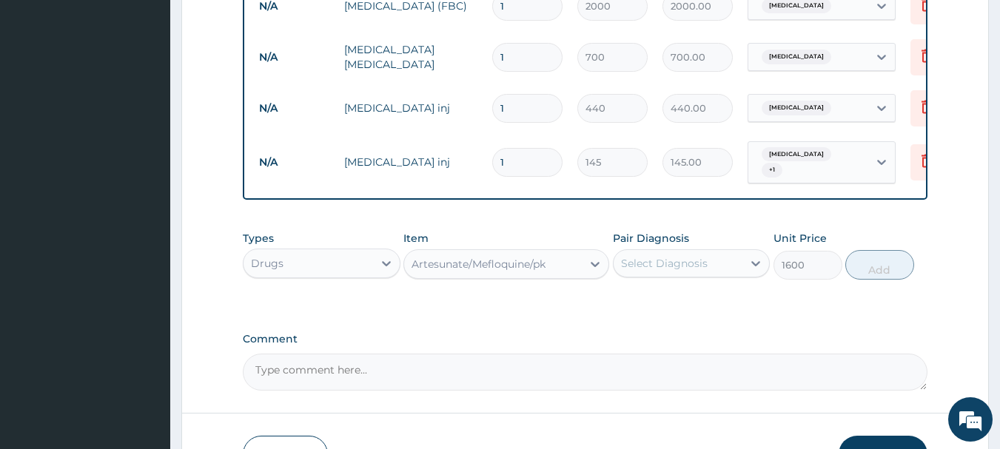
click at [681, 271] on div "Select Diagnosis" at bounding box center [664, 263] width 87 height 15
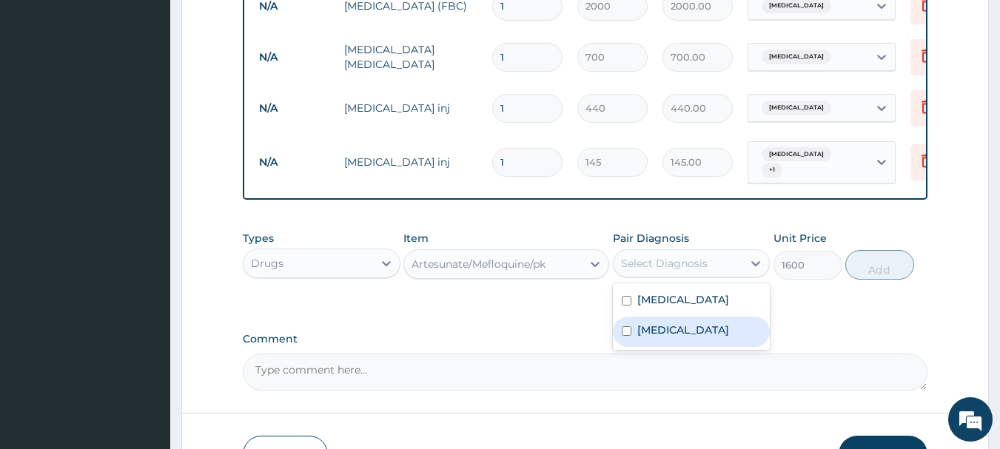
click at [663, 337] on label "[MEDICAL_DATA]" at bounding box center [683, 330] width 92 height 15
checkbox input "true"
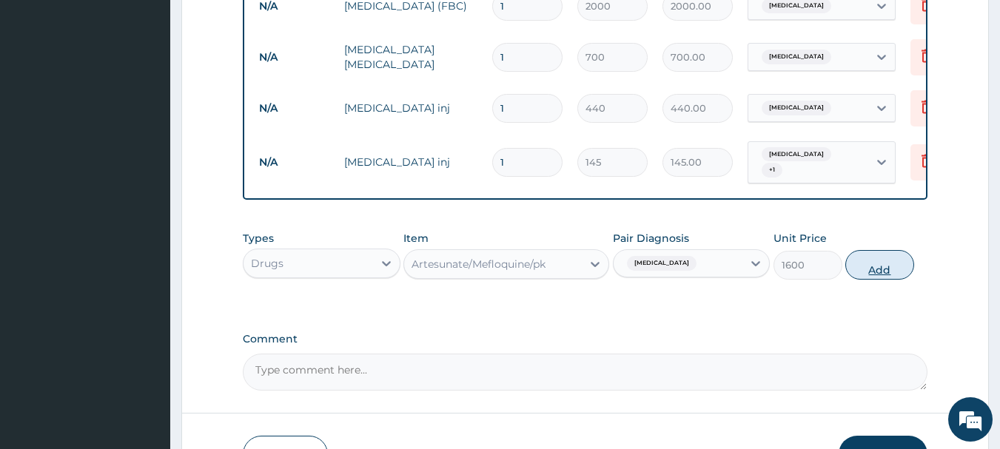
click at [862, 275] on button "Add" at bounding box center [879, 265] width 69 height 30
type input "0"
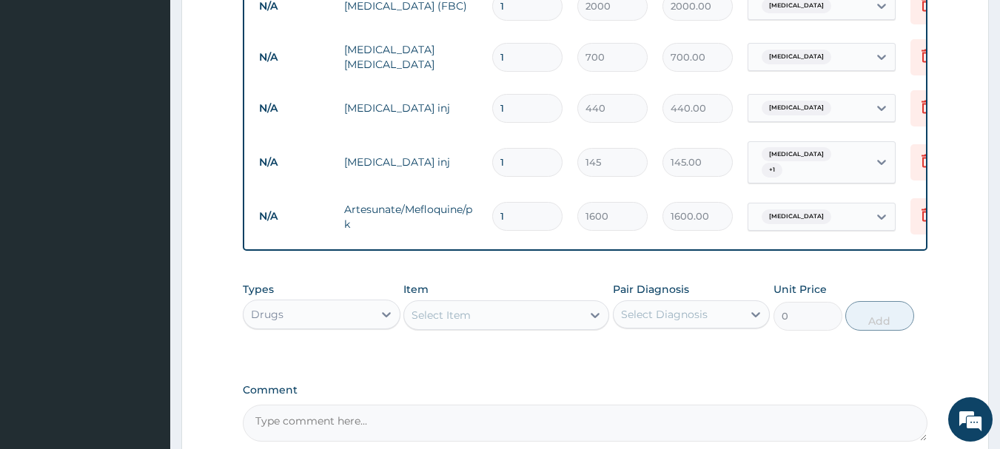
click at [514, 320] on div "Select Item" at bounding box center [493, 315] width 178 height 24
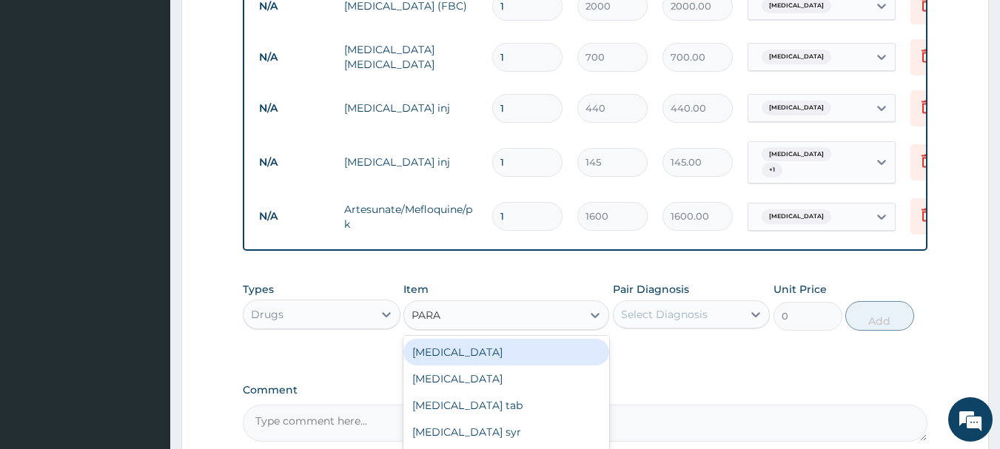
type input "PARAC"
click at [507, 366] on div "[MEDICAL_DATA] tab" at bounding box center [506, 352] width 206 height 27
type input "10"
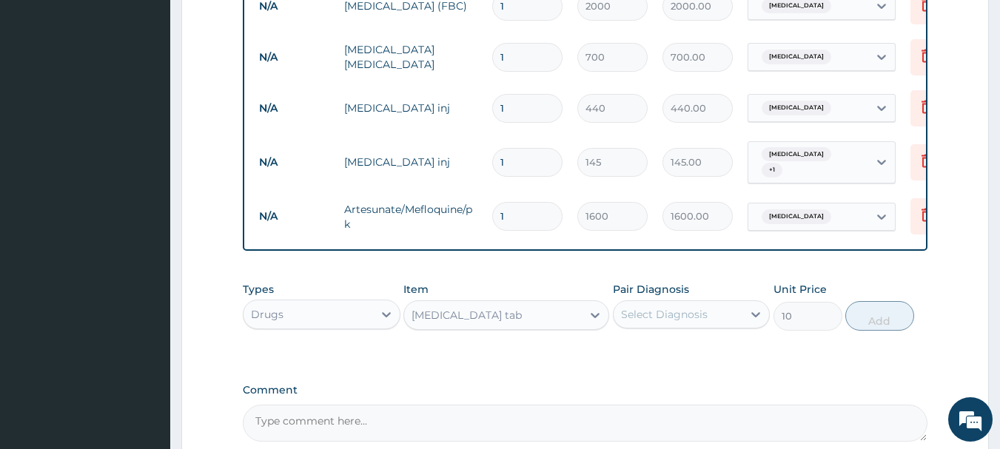
click at [666, 321] on div "Select Diagnosis" at bounding box center [664, 314] width 87 height 15
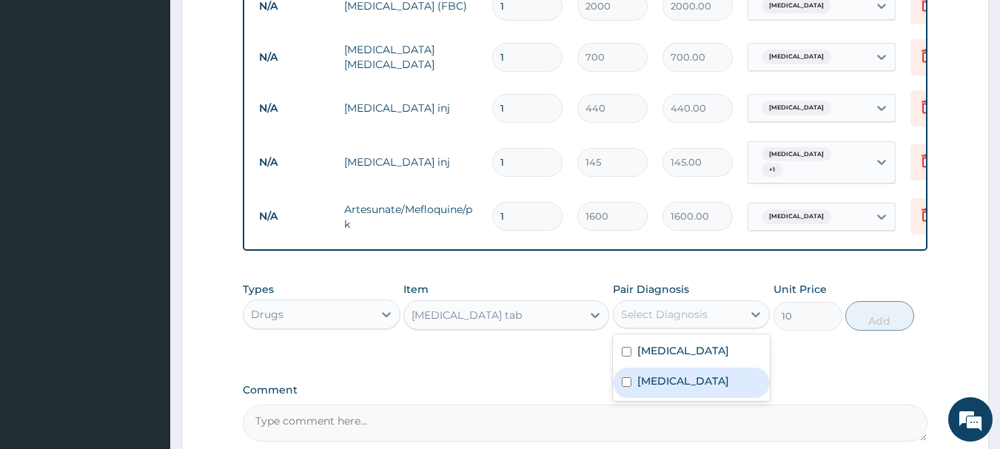
click at [677, 394] on div "[MEDICAL_DATA]" at bounding box center [692, 383] width 158 height 30
checkbox input "true"
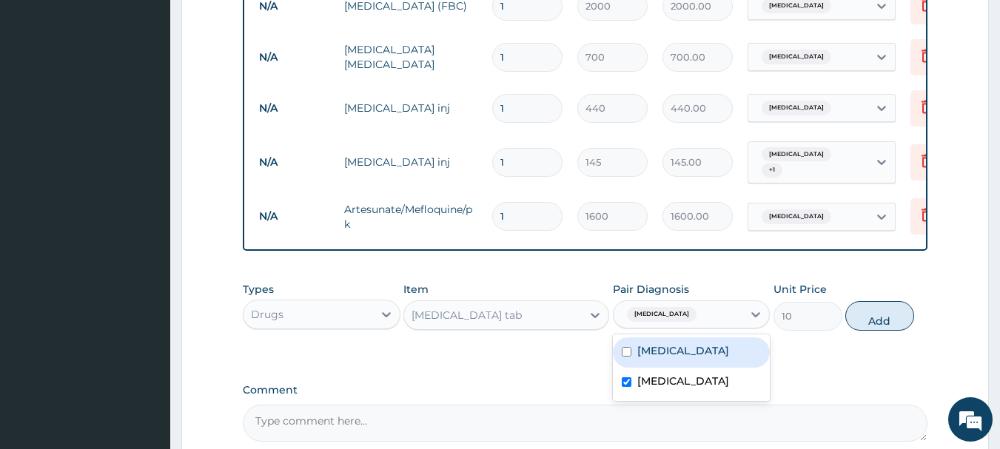
click at [679, 358] on label "[MEDICAL_DATA]" at bounding box center [683, 350] width 92 height 15
checkbox input "true"
click at [867, 329] on button "Add" at bounding box center [879, 316] width 69 height 30
type input "0"
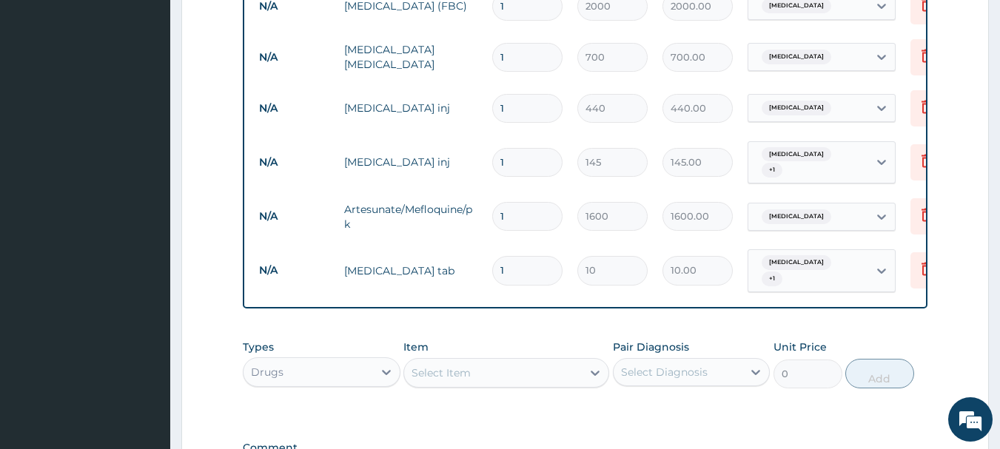
click at [482, 377] on div "Select Item" at bounding box center [493, 373] width 178 height 24
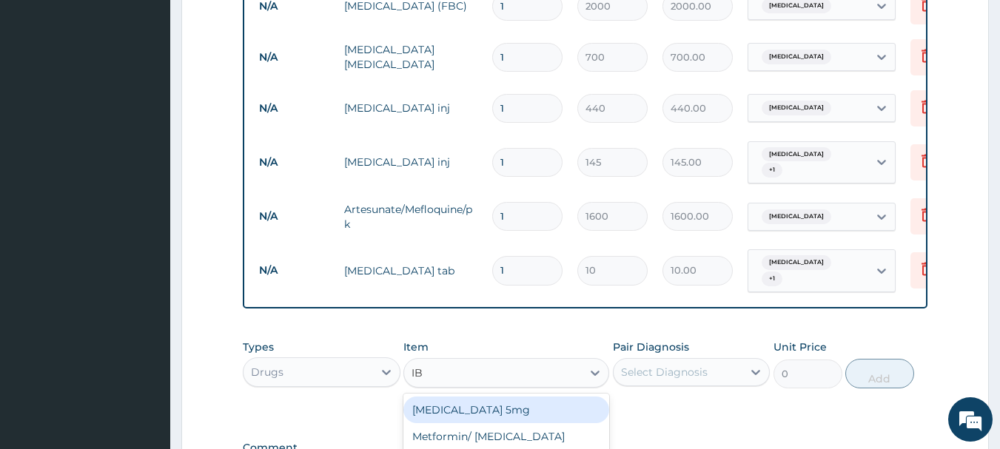
type input "IBU"
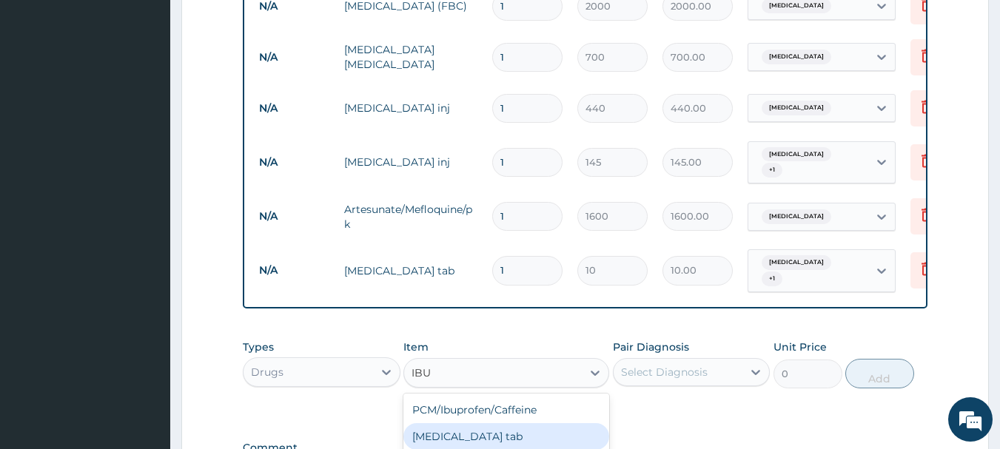
click at [477, 434] on div "[MEDICAL_DATA] tab" at bounding box center [506, 436] width 206 height 27
type input "12"
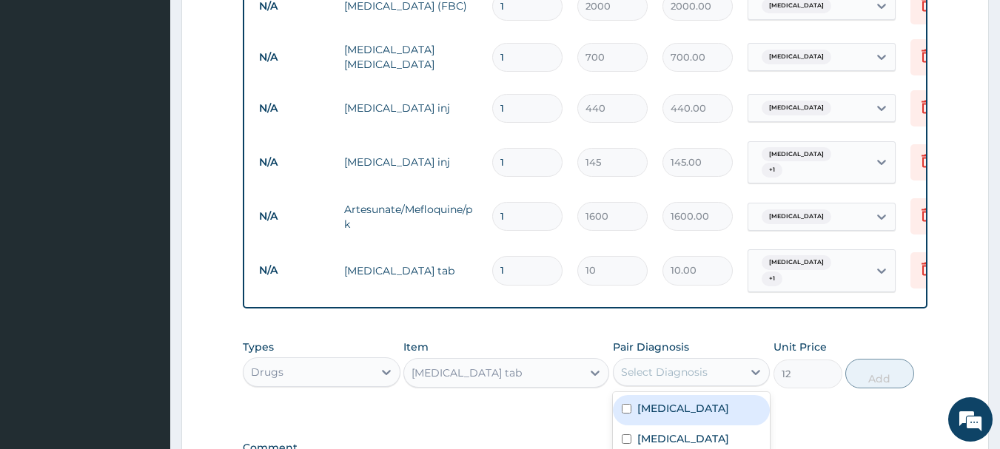
click at [655, 371] on div "Select Diagnosis" at bounding box center [664, 372] width 87 height 15
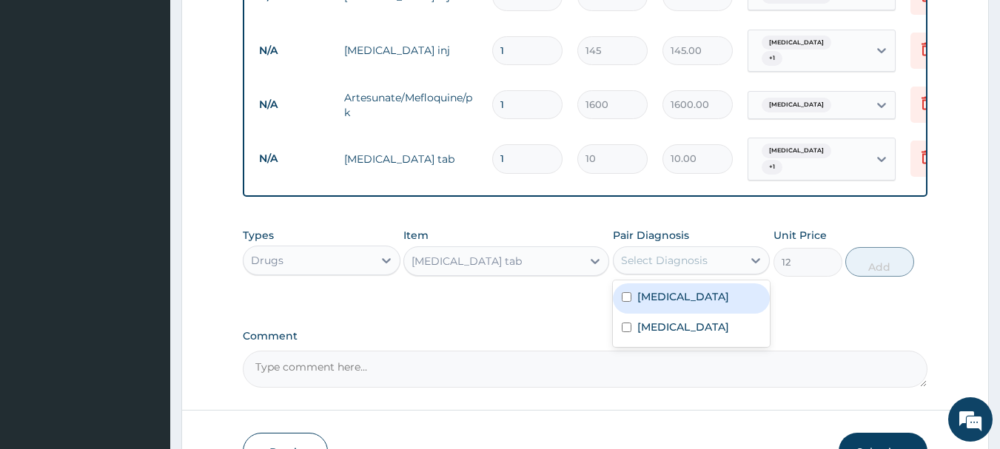
scroll to position [846, 0]
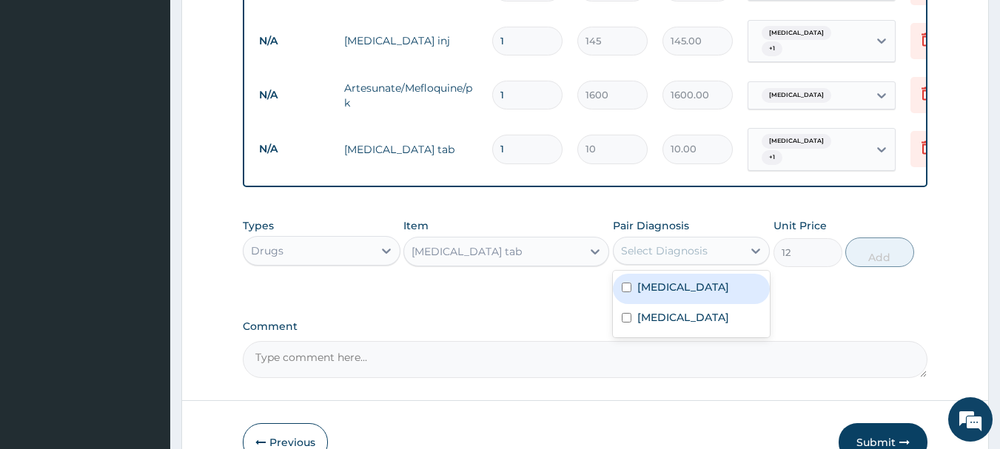
drag, startPoint x: 702, startPoint y: 299, endPoint x: 702, endPoint y: 307, distance: 8.1
click at [702, 294] on label "[MEDICAL_DATA]" at bounding box center [683, 287] width 92 height 15
checkbox input "true"
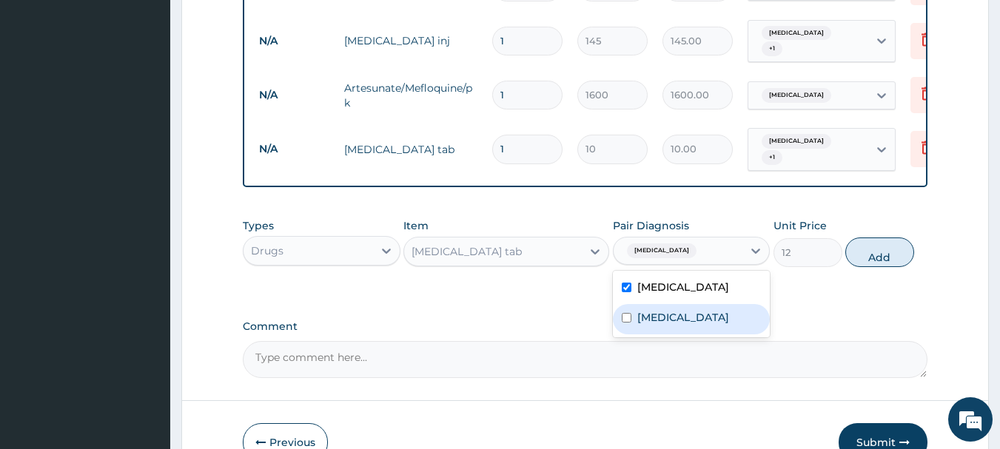
click at [677, 334] on div "[MEDICAL_DATA]" at bounding box center [692, 319] width 158 height 30
checkbox input "true"
click at [875, 267] on button "Add" at bounding box center [879, 253] width 69 height 30
type input "0"
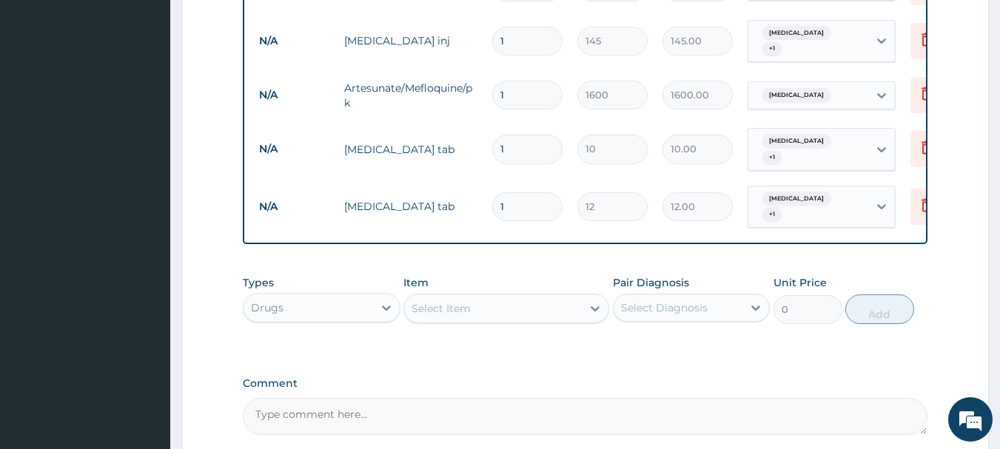
click at [531, 311] on div "Select Item" at bounding box center [493, 309] width 178 height 24
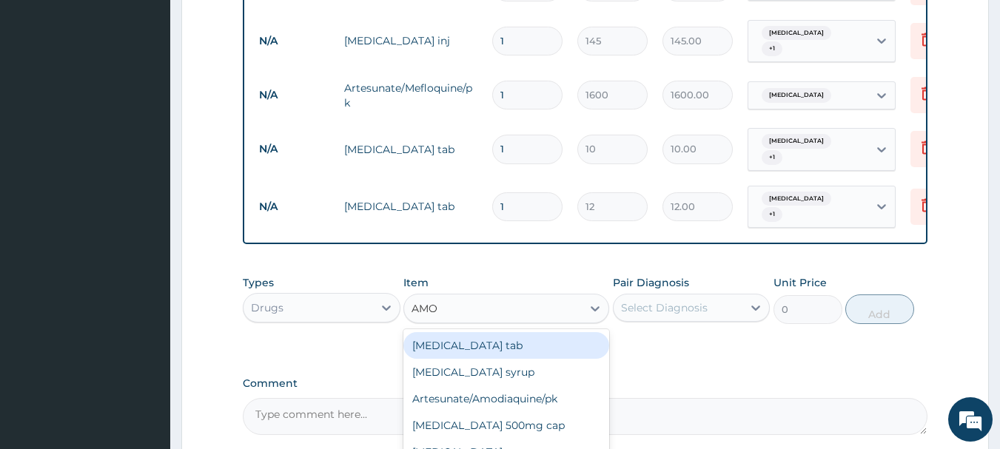
type input "AMOX"
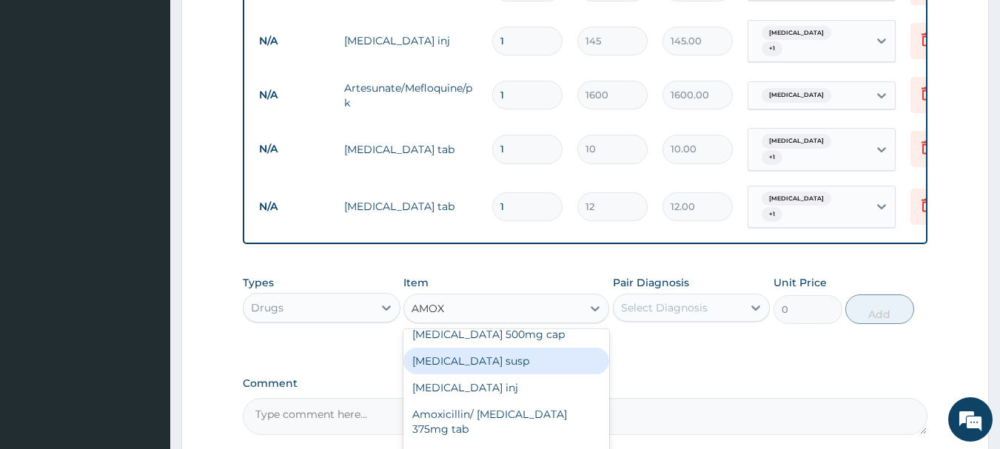
scroll to position [30, 0]
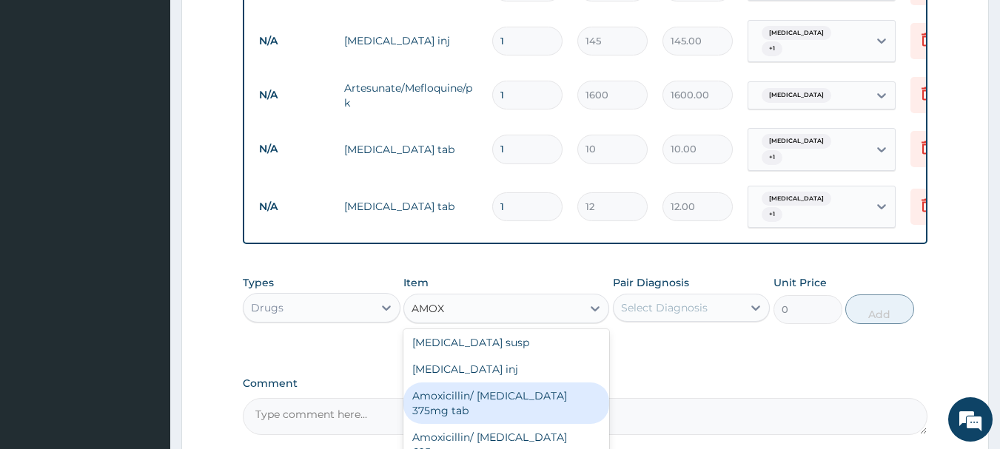
click at [542, 408] on div "Amoxicillin/ [MEDICAL_DATA] 375mg tab" at bounding box center [506, 403] width 206 height 41
type input "380"
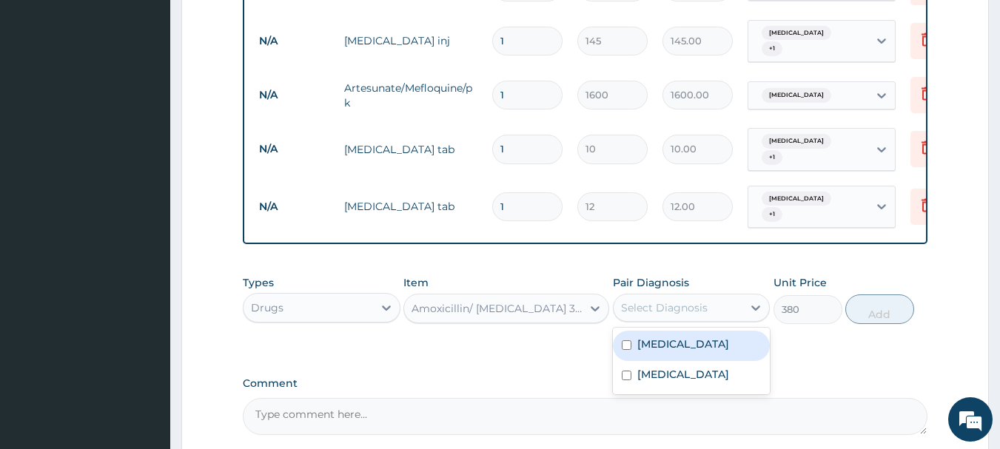
click at [670, 312] on div "Select Diagnosis" at bounding box center [664, 307] width 87 height 15
click at [660, 350] on label "[MEDICAL_DATA]" at bounding box center [683, 344] width 92 height 15
checkbox input "true"
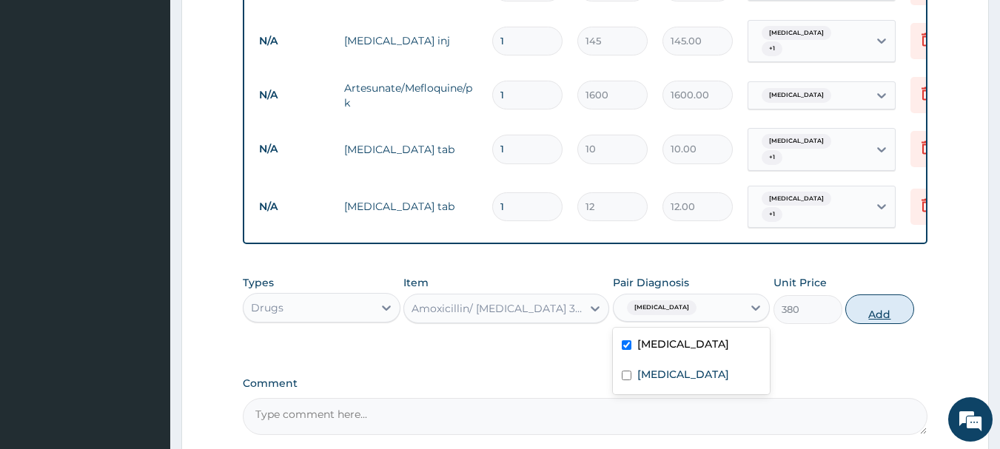
click at [882, 312] on button "Add" at bounding box center [879, 309] width 69 height 30
type input "0"
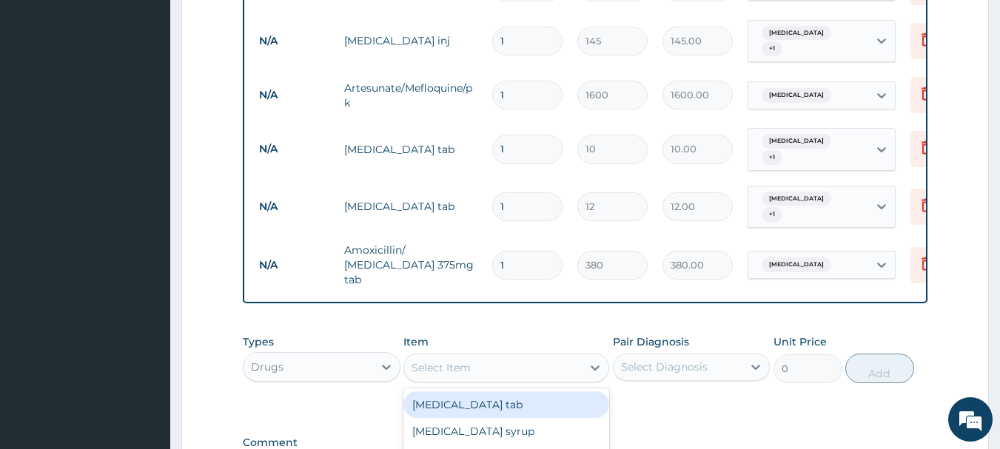
click at [504, 359] on div "Select Item" at bounding box center [493, 368] width 178 height 24
type input "COF"
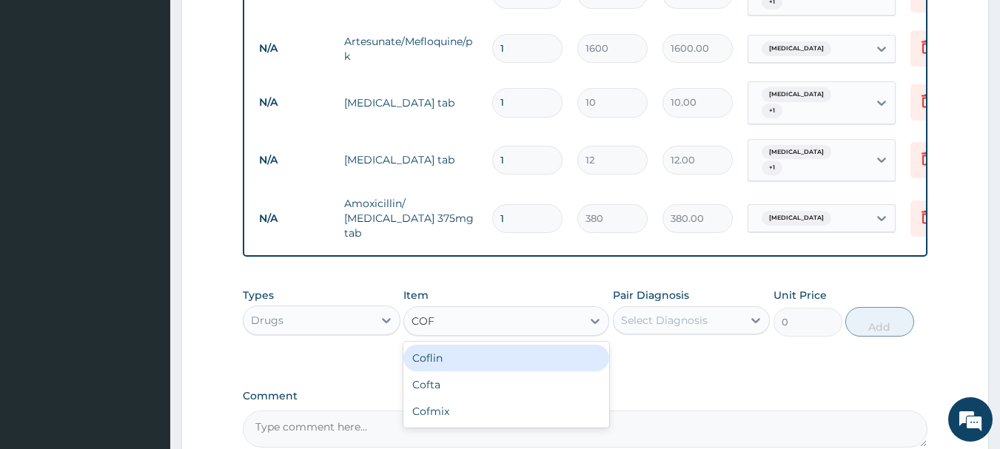
scroll to position [913, 0]
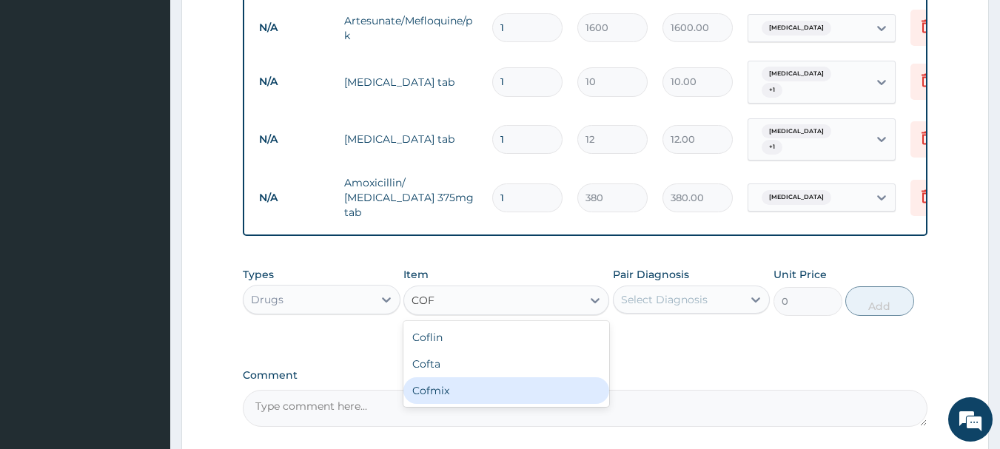
click at [427, 385] on div "Cofmix" at bounding box center [506, 390] width 206 height 27
type input "400"
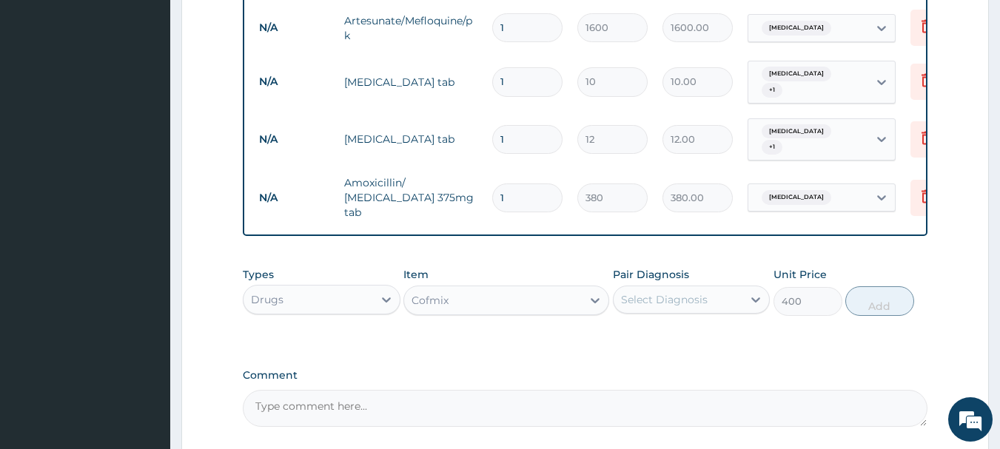
click at [679, 306] on div "Select Diagnosis" at bounding box center [677, 300] width 129 height 24
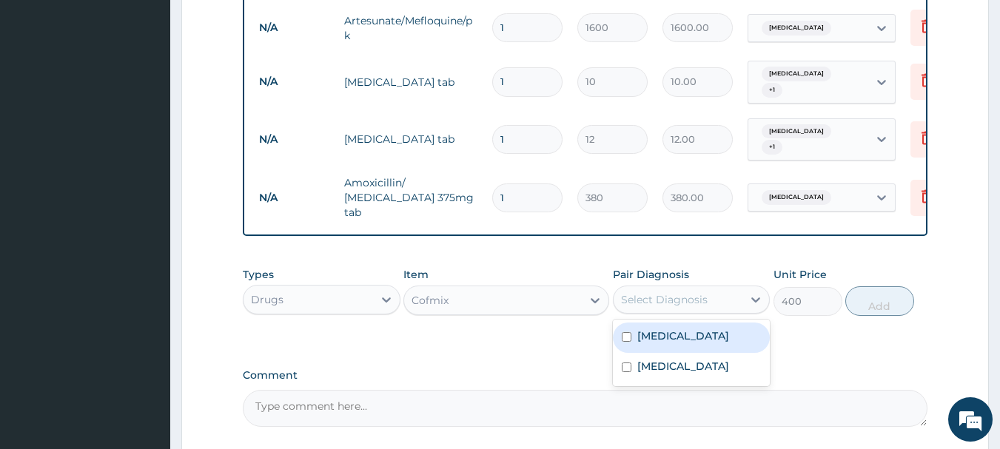
click at [653, 343] on label "[MEDICAL_DATA]" at bounding box center [683, 336] width 92 height 15
checkbox input "true"
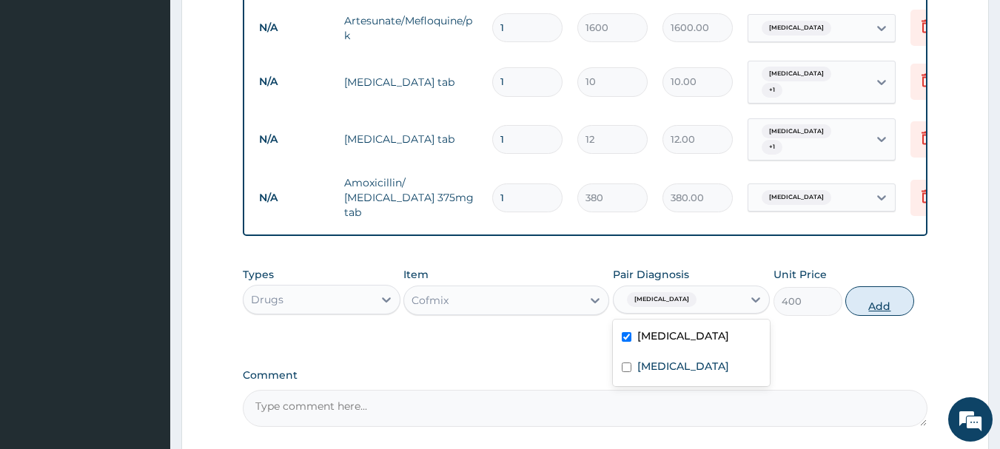
click at [867, 292] on button "Add" at bounding box center [879, 301] width 69 height 30
type input "0"
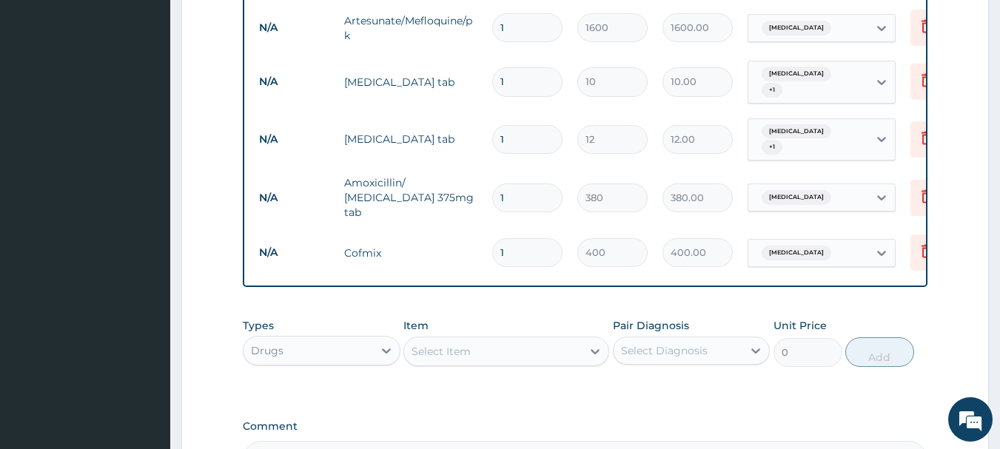
click at [512, 340] on div "Select Item" at bounding box center [493, 352] width 178 height 24
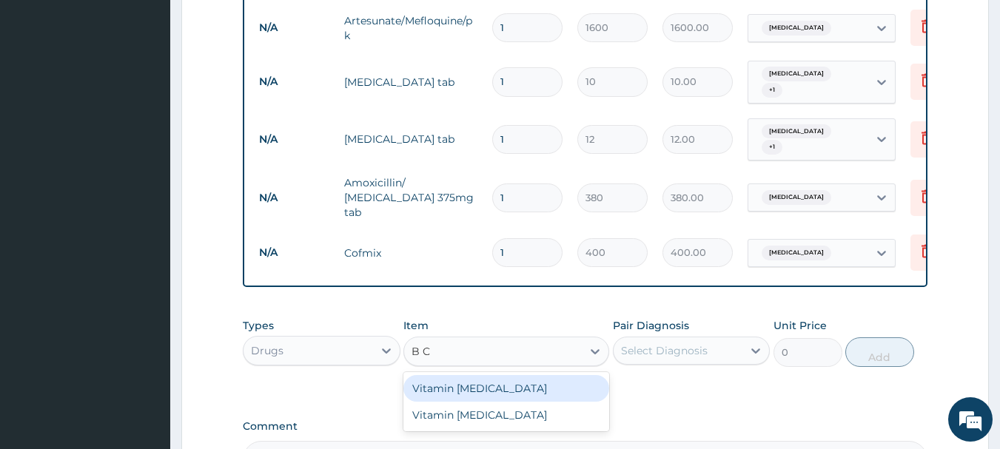
type input "B CO"
click at [497, 380] on div "Vitamin [MEDICAL_DATA]" at bounding box center [506, 388] width 206 height 27
type input "10"
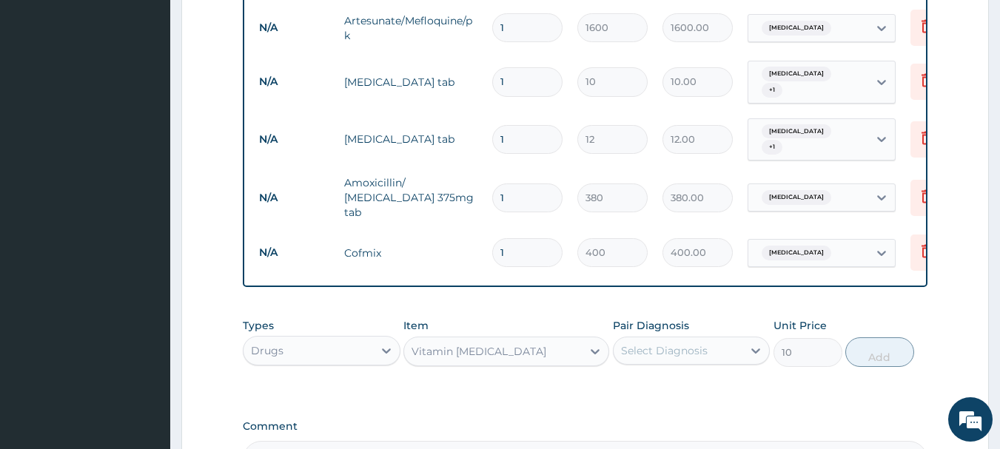
click at [677, 339] on div "Select Diagnosis" at bounding box center [677, 351] width 129 height 24
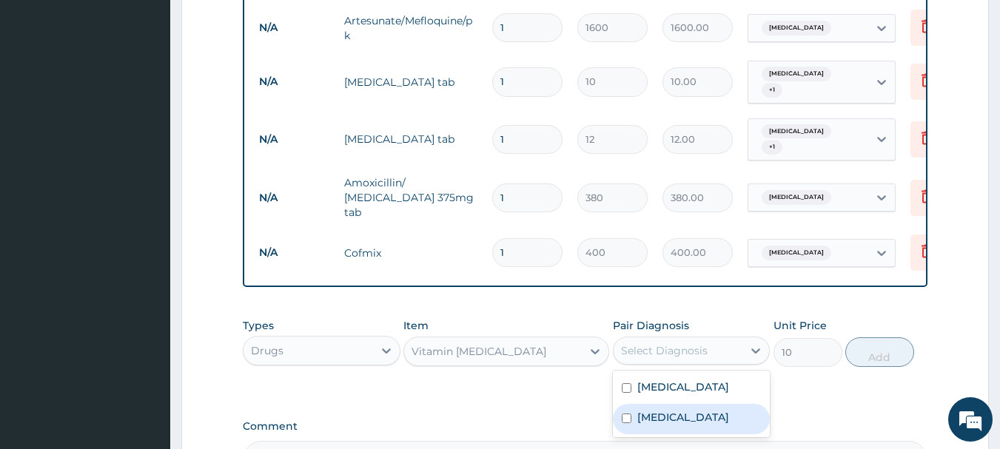
click at [657, 422] on label "[MEDICAL_DATA]" at bounding box center [683, 417] width 92 height 15
checkbox input "true"
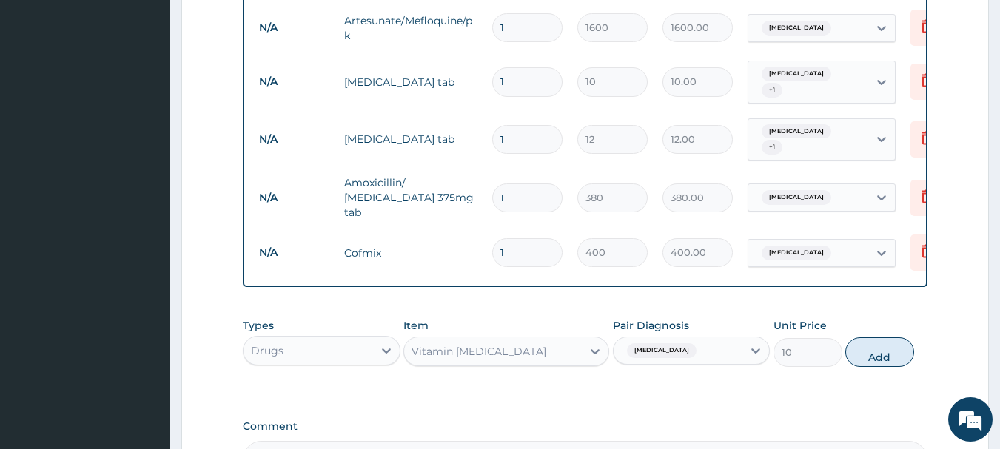
click at [870, 351] on button "Add" at bounding box center [879, 352] width 69 height 30
type input "0"
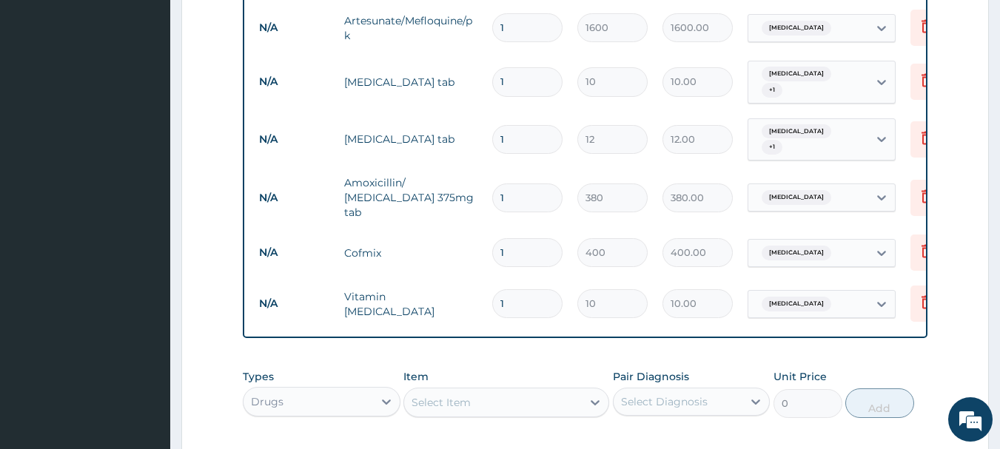
drag, startPoint x: 486, startPoint y: 290, endPoint x: 466, endPoint y: 289, distance: 20.0
click at [470, 290] on tr "N/A Vitamin [MEDICAL_DATA] 1 10 10.00 [MEDICAL_DATA] Delete" at bounding box center [614, 303] width 725 height 51
type input "2"
type input "20.00"
type input "20"
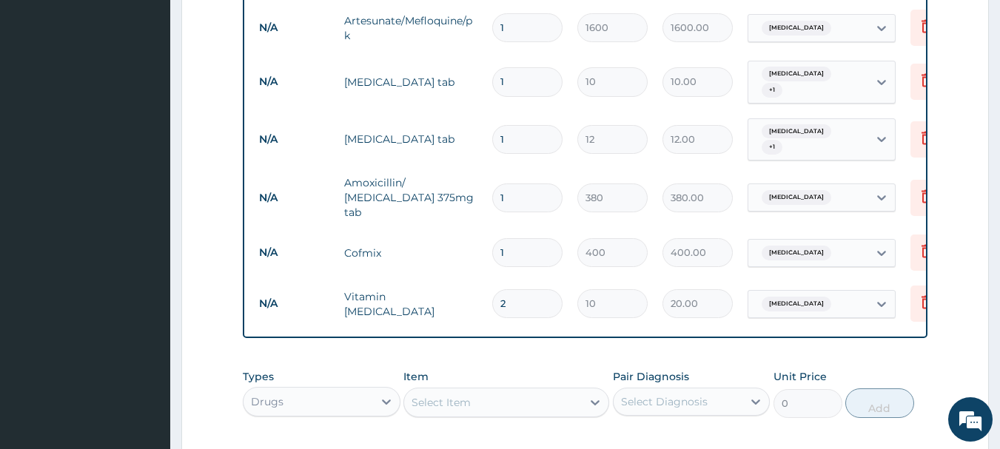
type input "200.00"
type input "20"
click at [520, 192] on input "1" at bounding box center [527, 197] width 70 height 29
type input "14"
type input "5320.00"
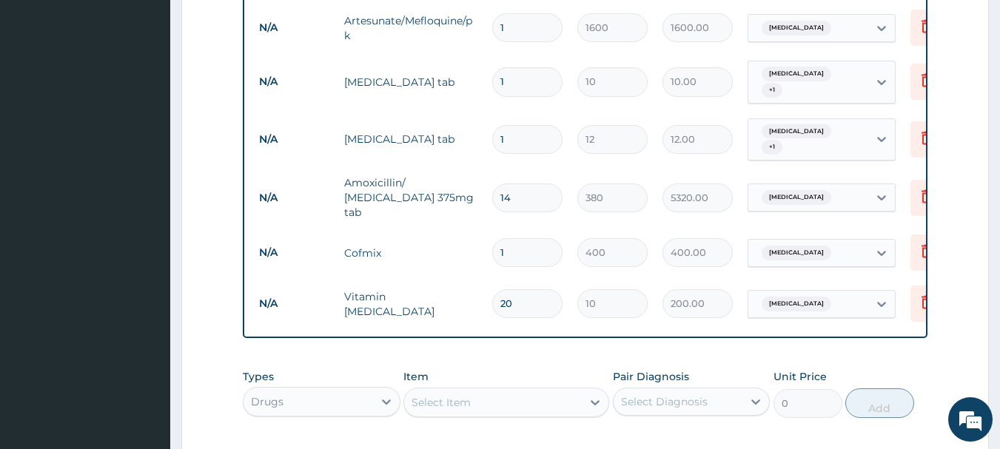
type input "14"
click at [511, 136] on input "1" at bounding box center [527, 139] width 70 height 29
type input "0.00"
type input "2"
type input "24.00"
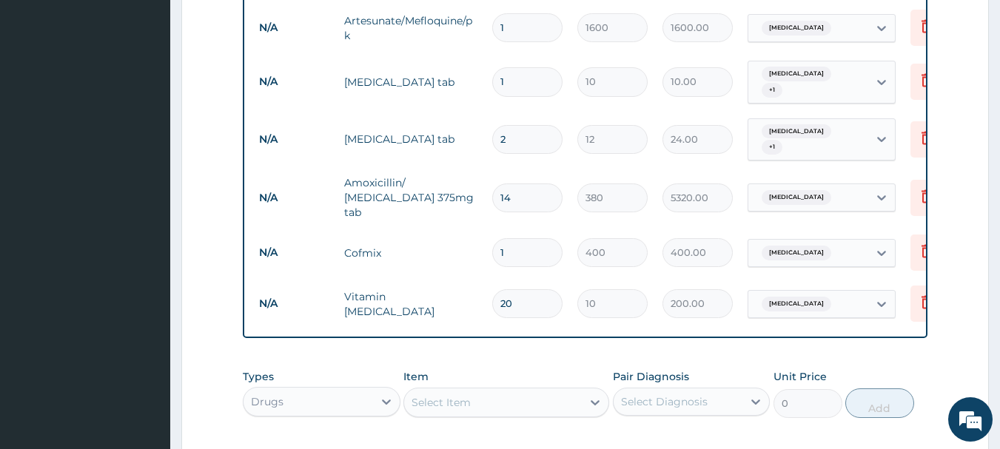
type input "20"
type input "240.00"
type input "20"
click at [516, 87] on input "1" at bounding box center [527, 81] width 70 height 29
type input "0.00"
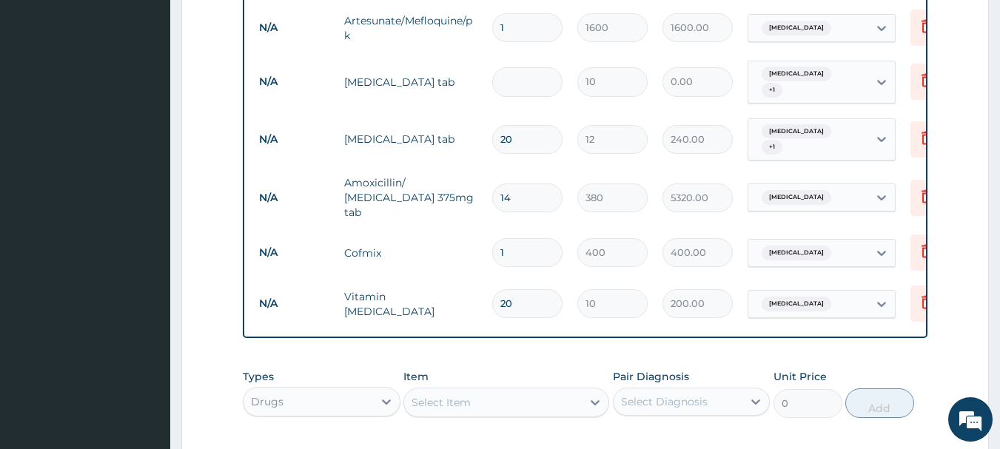
type input "3"
type input "30.00"
type input "30"
type input "300.00"
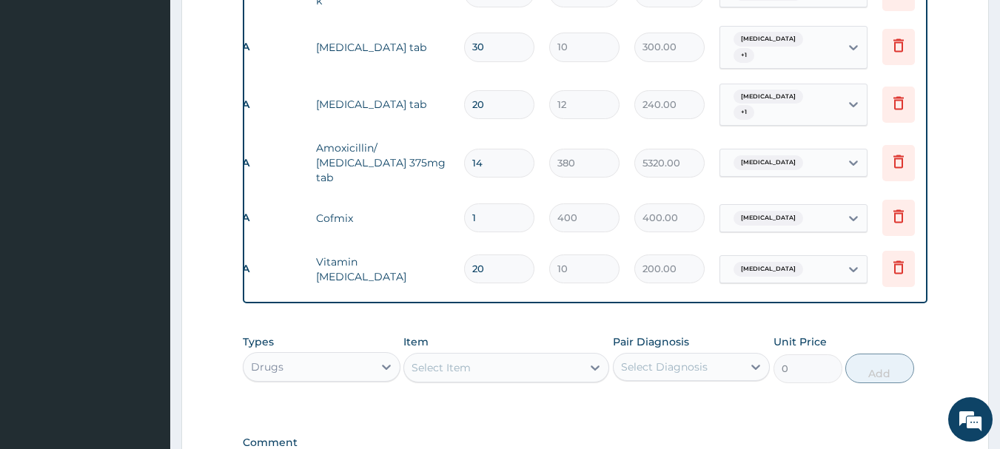
scroll to position [1145, 0]
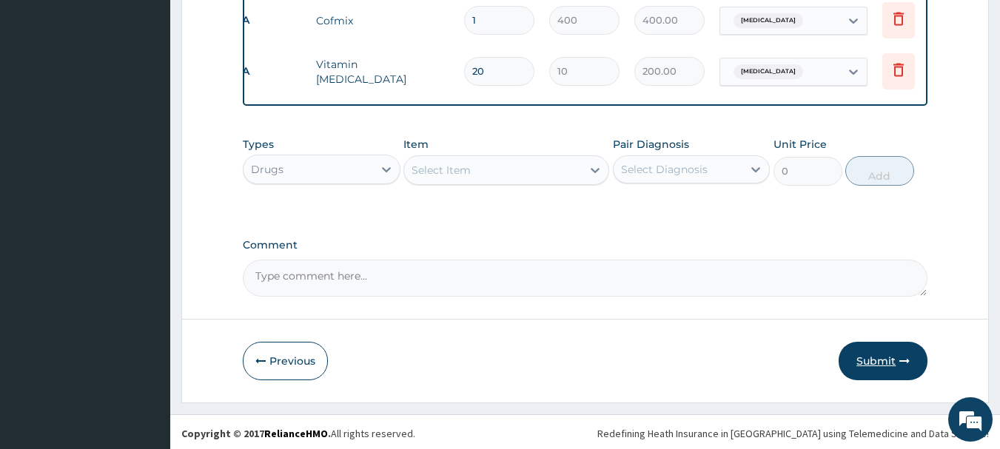
type input "30"
click at [858, 361] on button "Submit" at bounding box center [882, 361] width 89 height 38
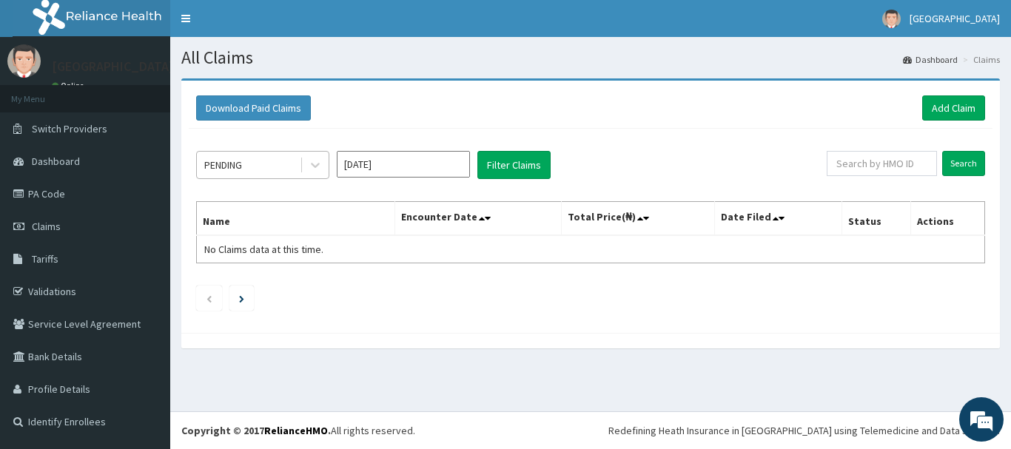
click at [269, 155] on div "PENDING" at bounding box center [248, 165] width 103 height 24
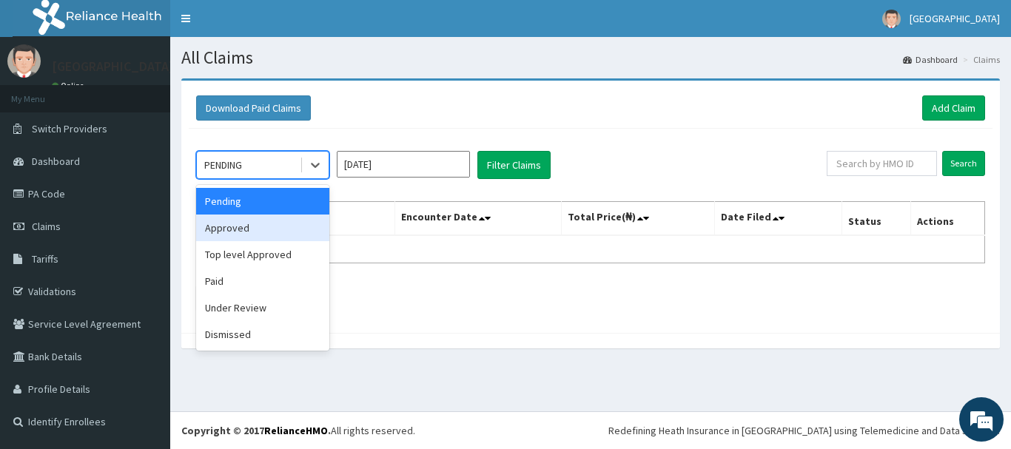
click at [240, 228] on div "Approved" at bounding box center [262, 228] width 133 height 27
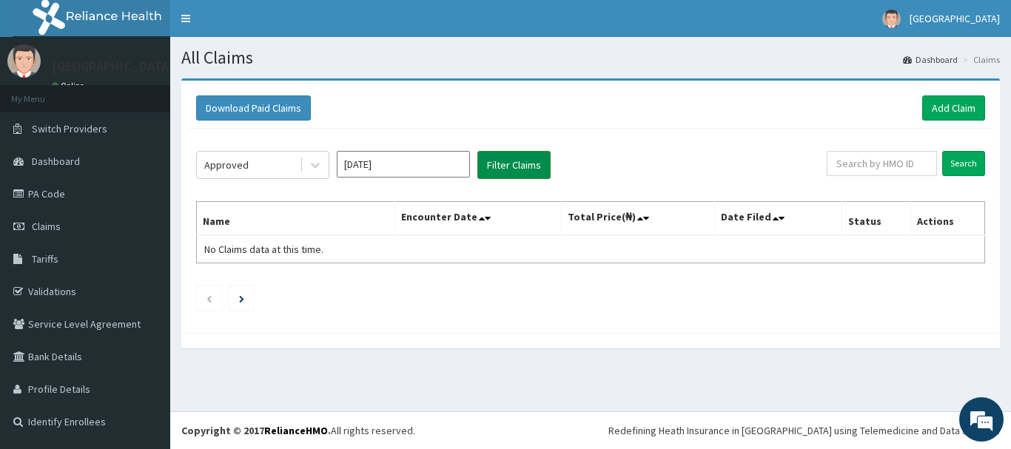
click at [496, 161] on button "Filter Claims" at bounding box center [513, 165] width 73 height 28
